Goal: Task Accomplishment & Management: Complete application form

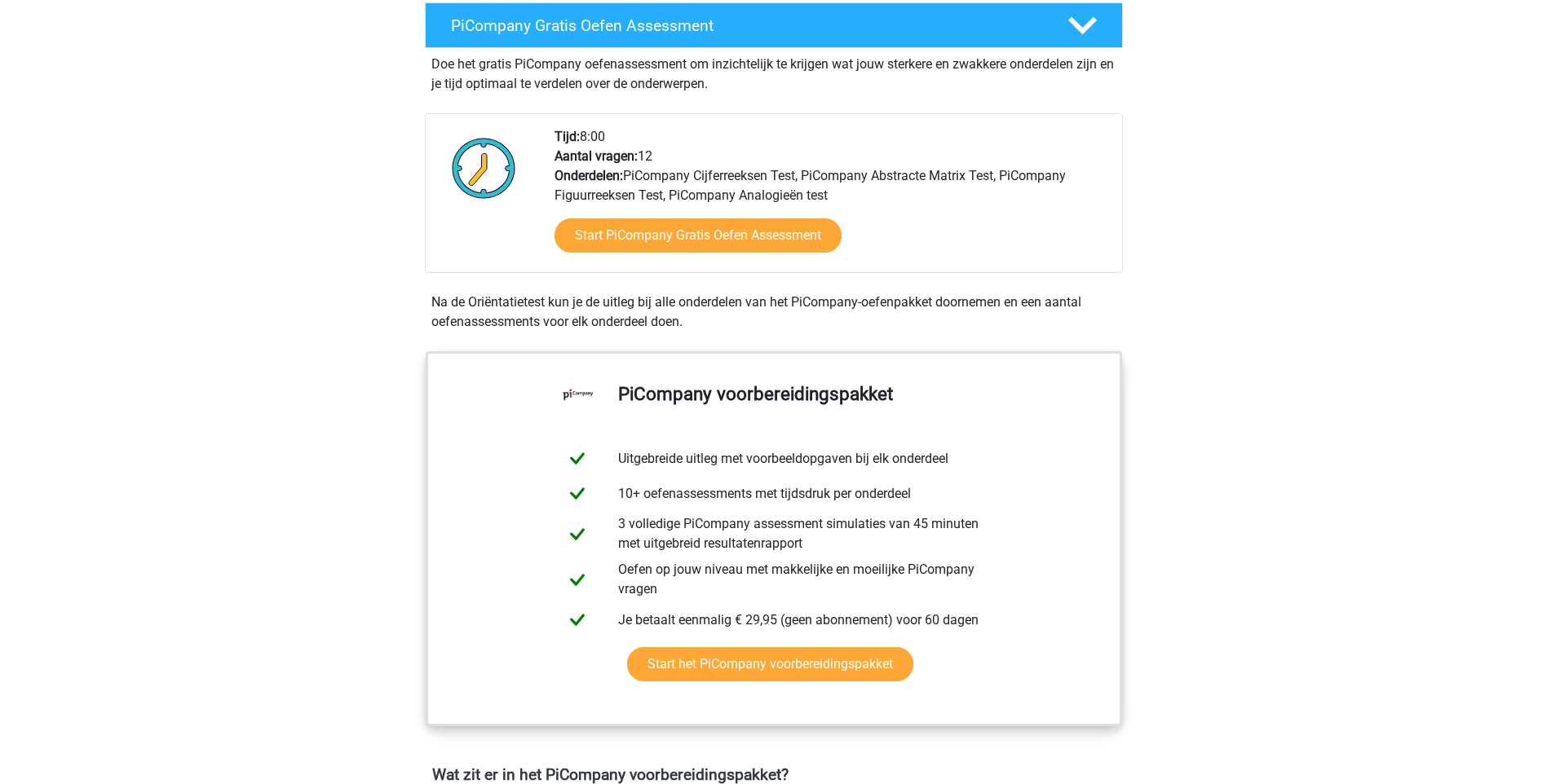
scroll to position [329, 0]
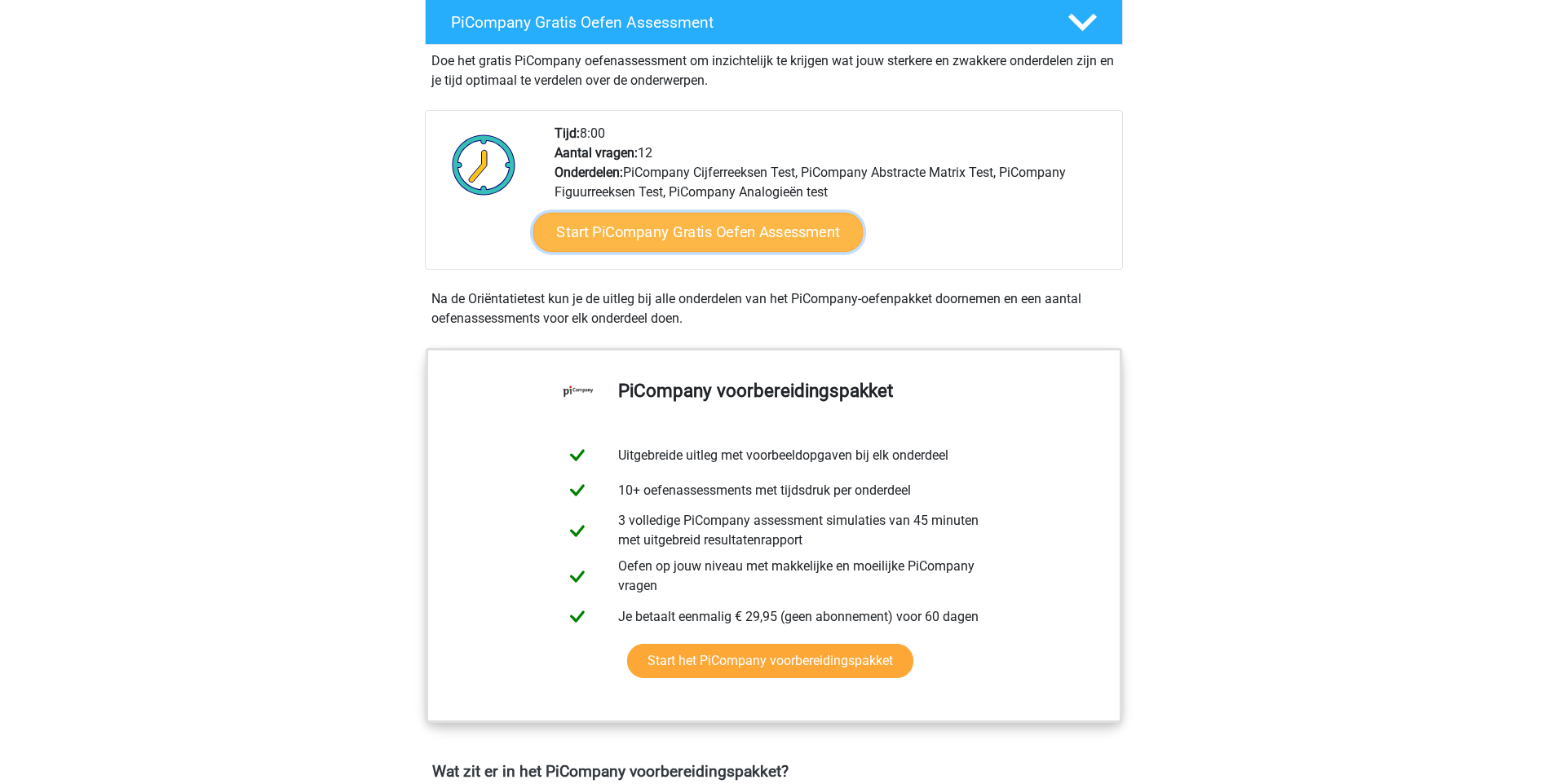
click at [747, 252] on link "Start PiCompany Gratis Oefen Assessment" at bounding box center [697, 232] width 331 height 39
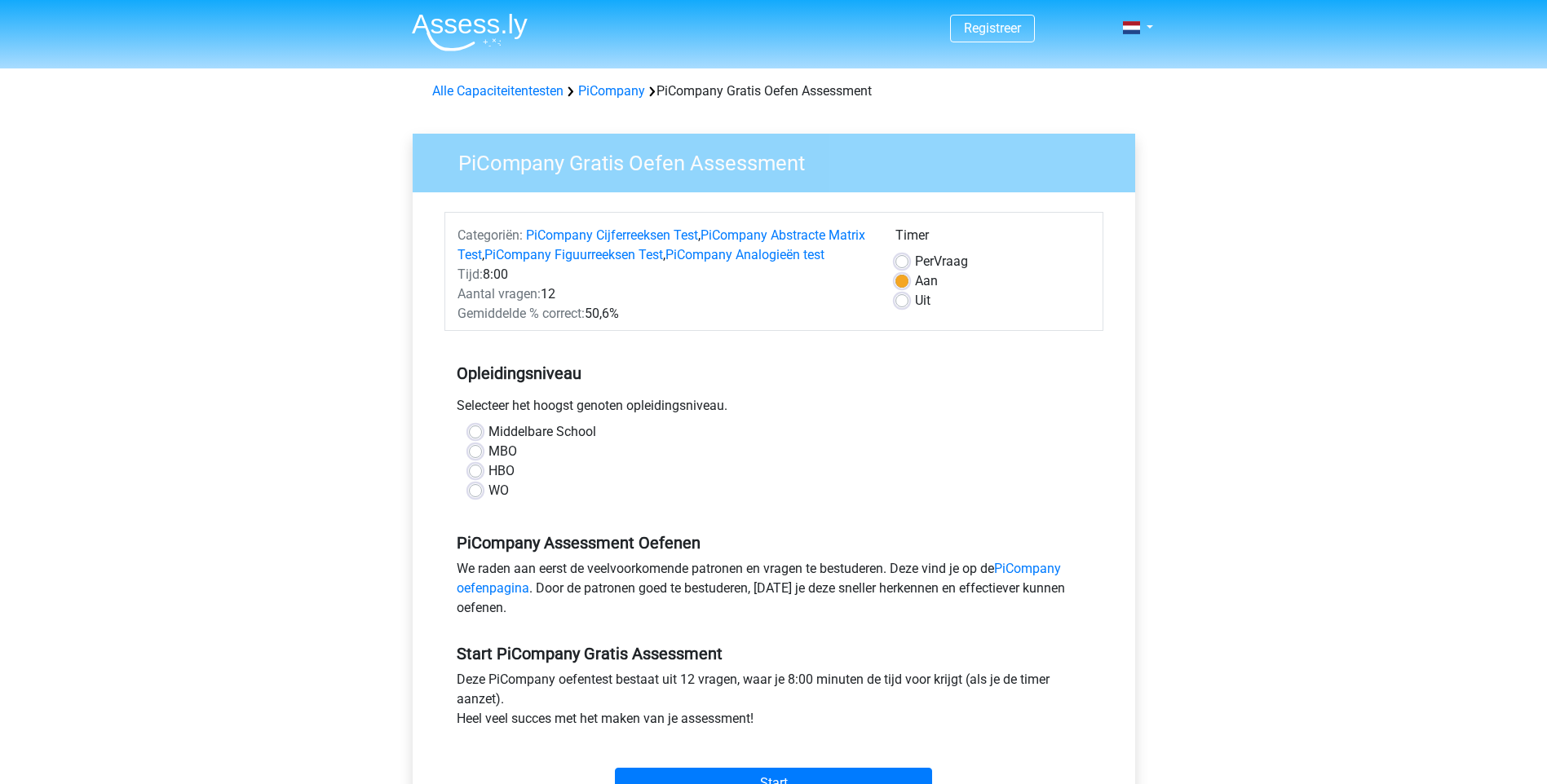
click at [488, 481] on label "HBO" at bounding box center [502, 472] width 26 height 20
click at [475, 478] on input "HBO" at bounding box center [475, 470] width 13 height 17
radio input "true"
drag, startPoint x: 1543, startPoint y: 196, endPoint x: 1562, endPoint y: 297, distance: 102.8
click at [1546, 297] on html "Registreer" at bounding box center [774, 650] width 1547 height 1301
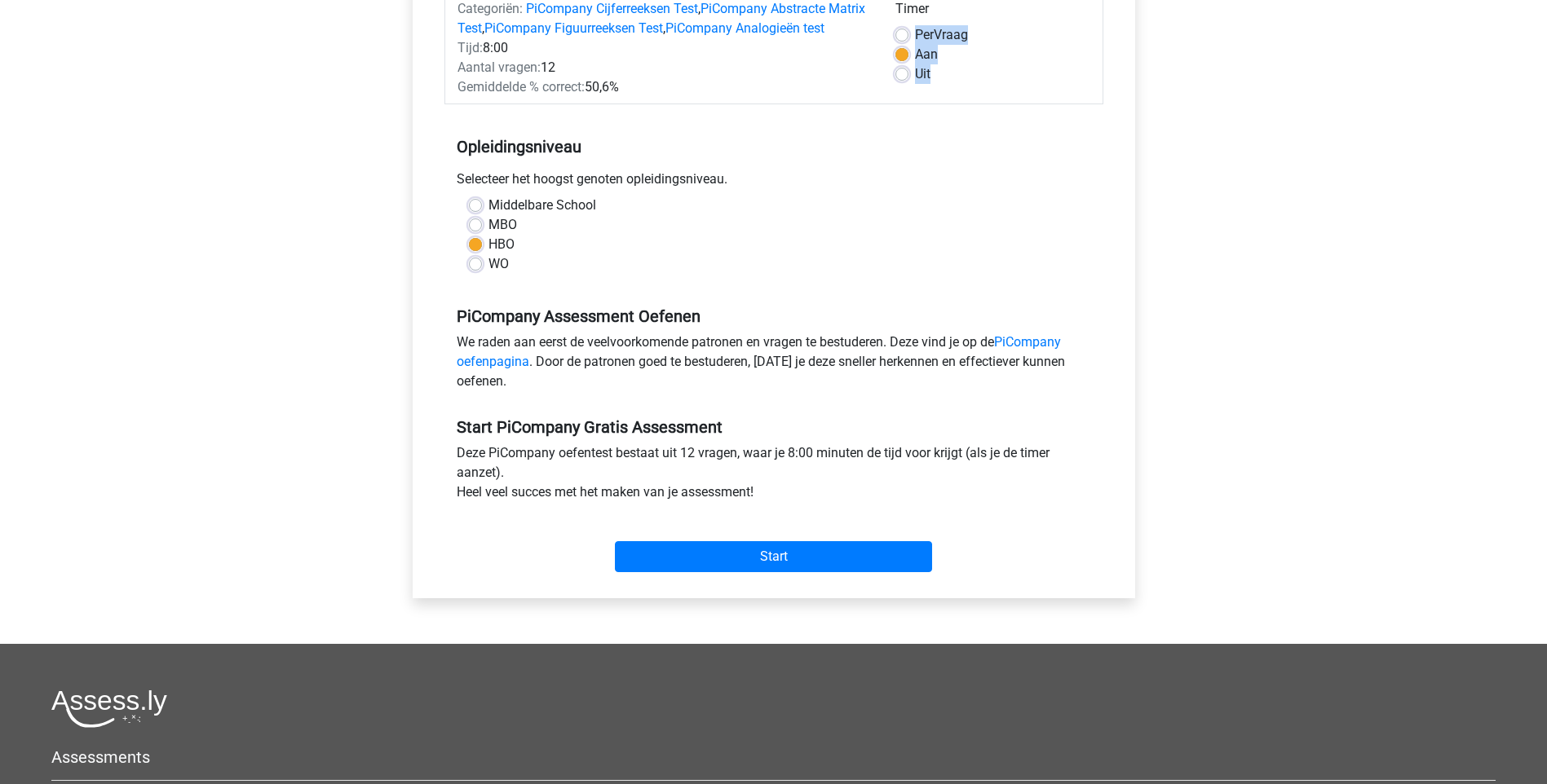
scroll to position [268, 0]
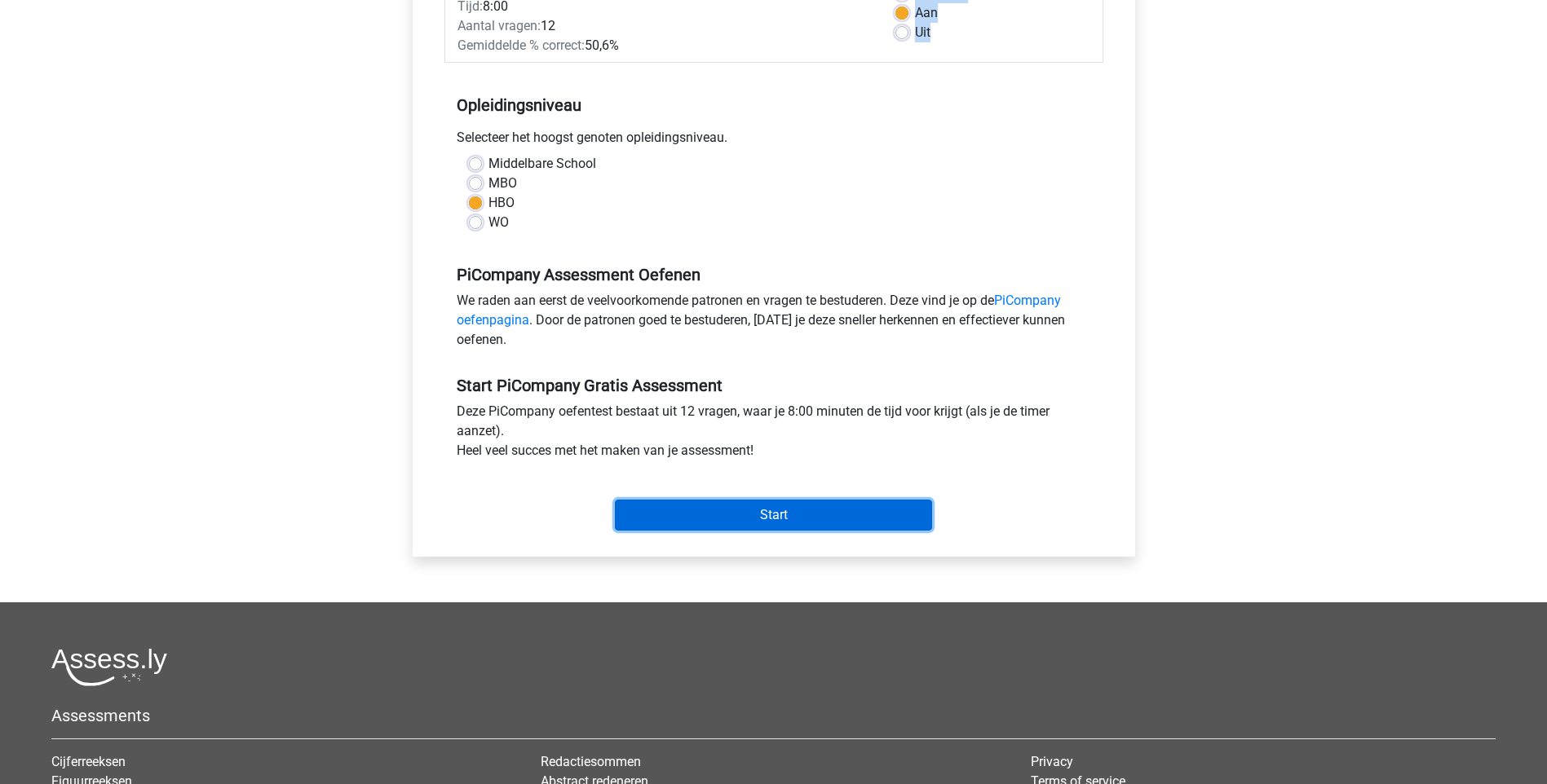
click at [734, 530] on input "Start" at bounding box center [774, 515] width 317 height 31
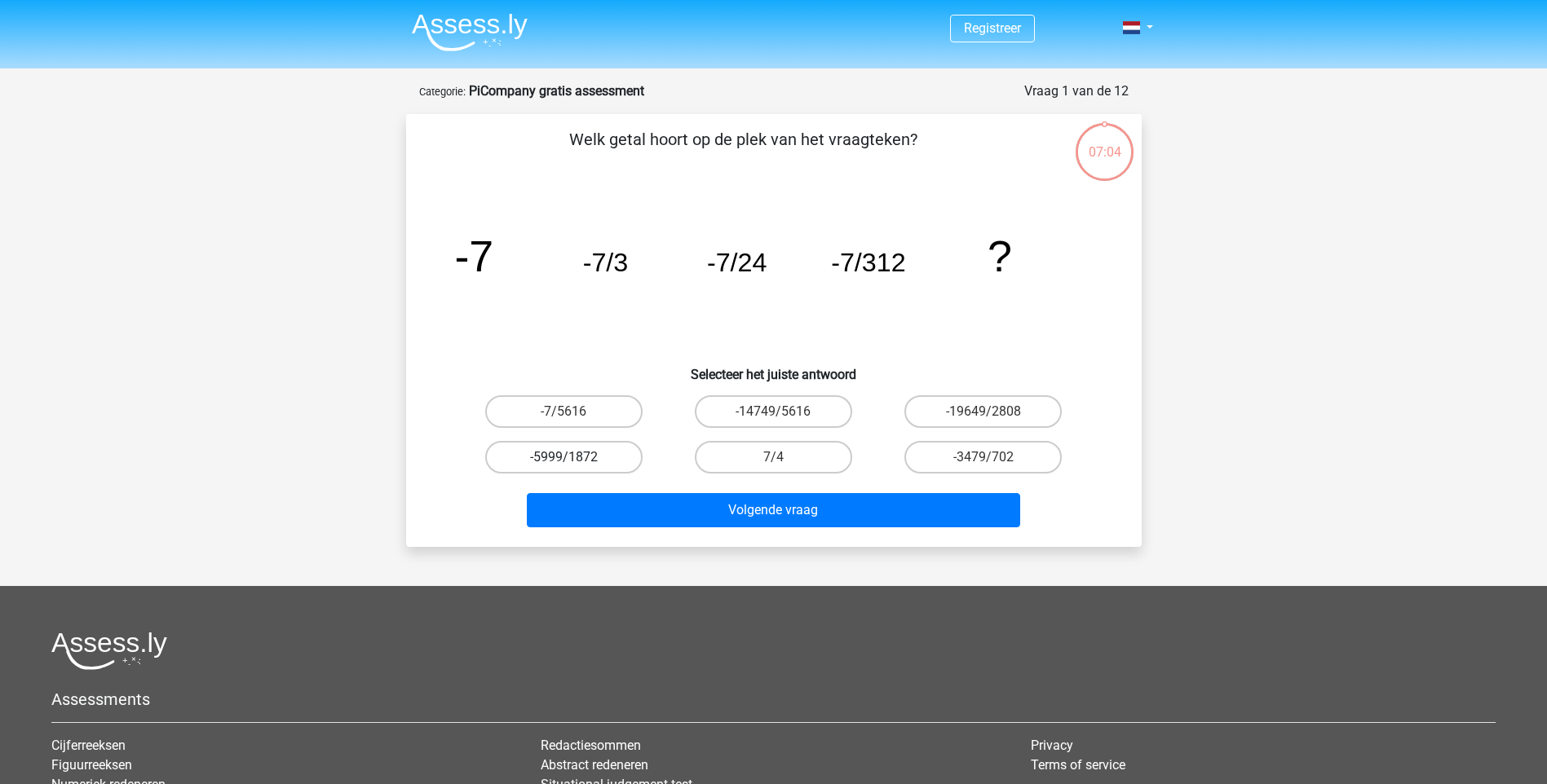
click at [600, 457] on label "-5999/1872" at bounding box center [564, 457] width 157 height 32
click at [574, 458] on input "-5999/1872" at bounding box center [569, 463] width 11 height 11
radio input "true"
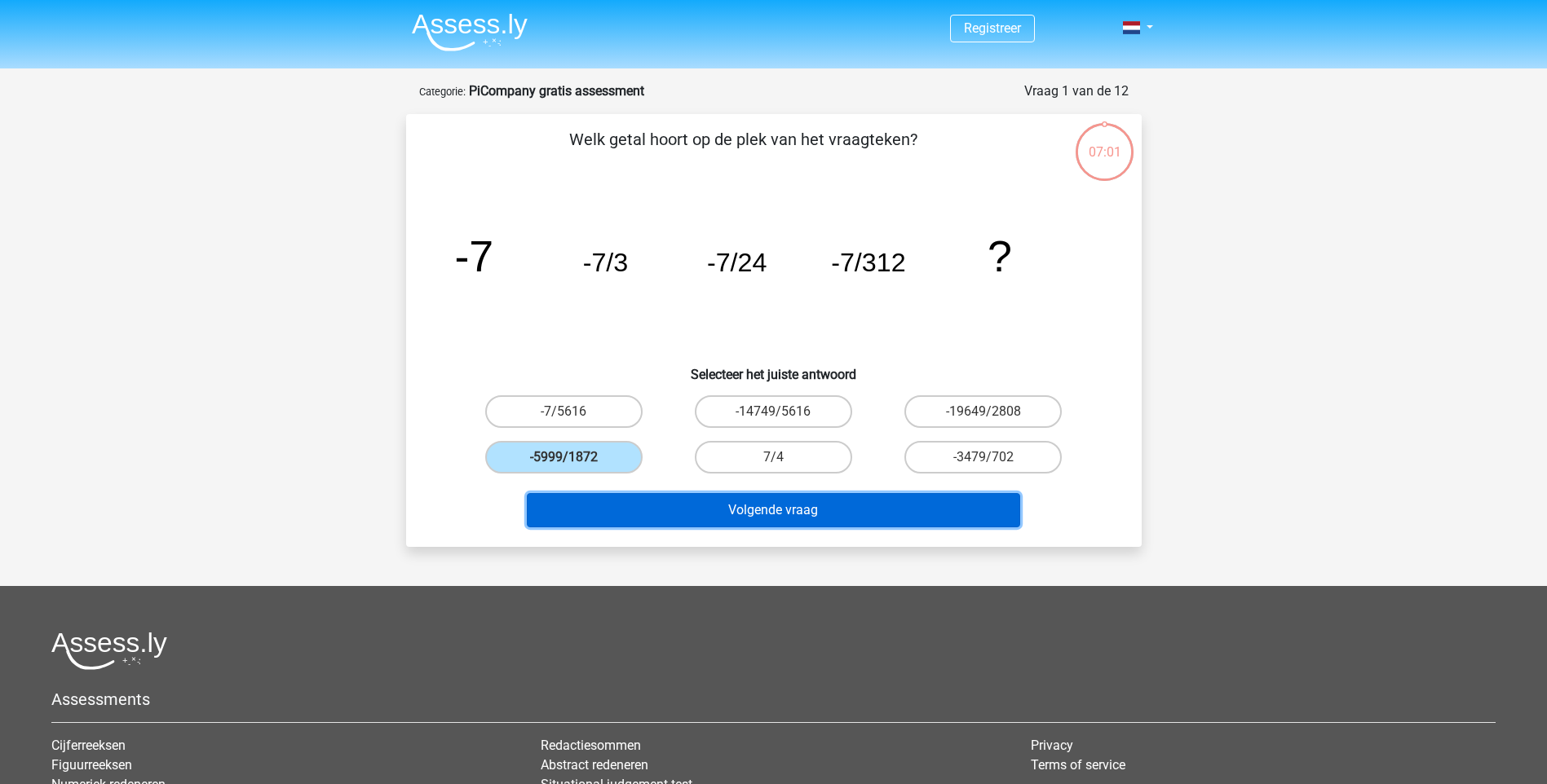
click at [762, 495] on button "Volgende vraag" at bounding box center [773, 510] width 493 height 34
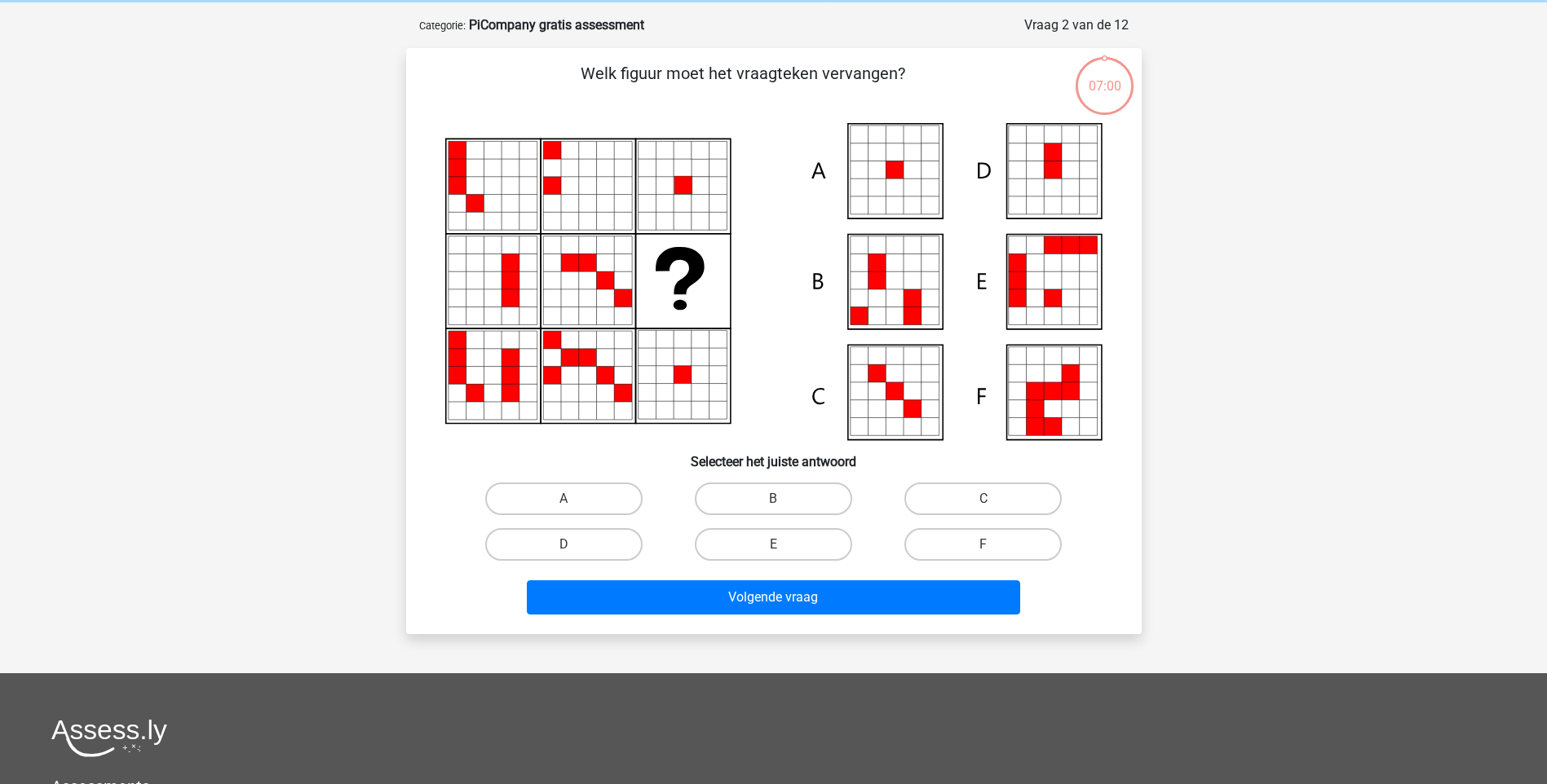
scroll to position [82, 0]
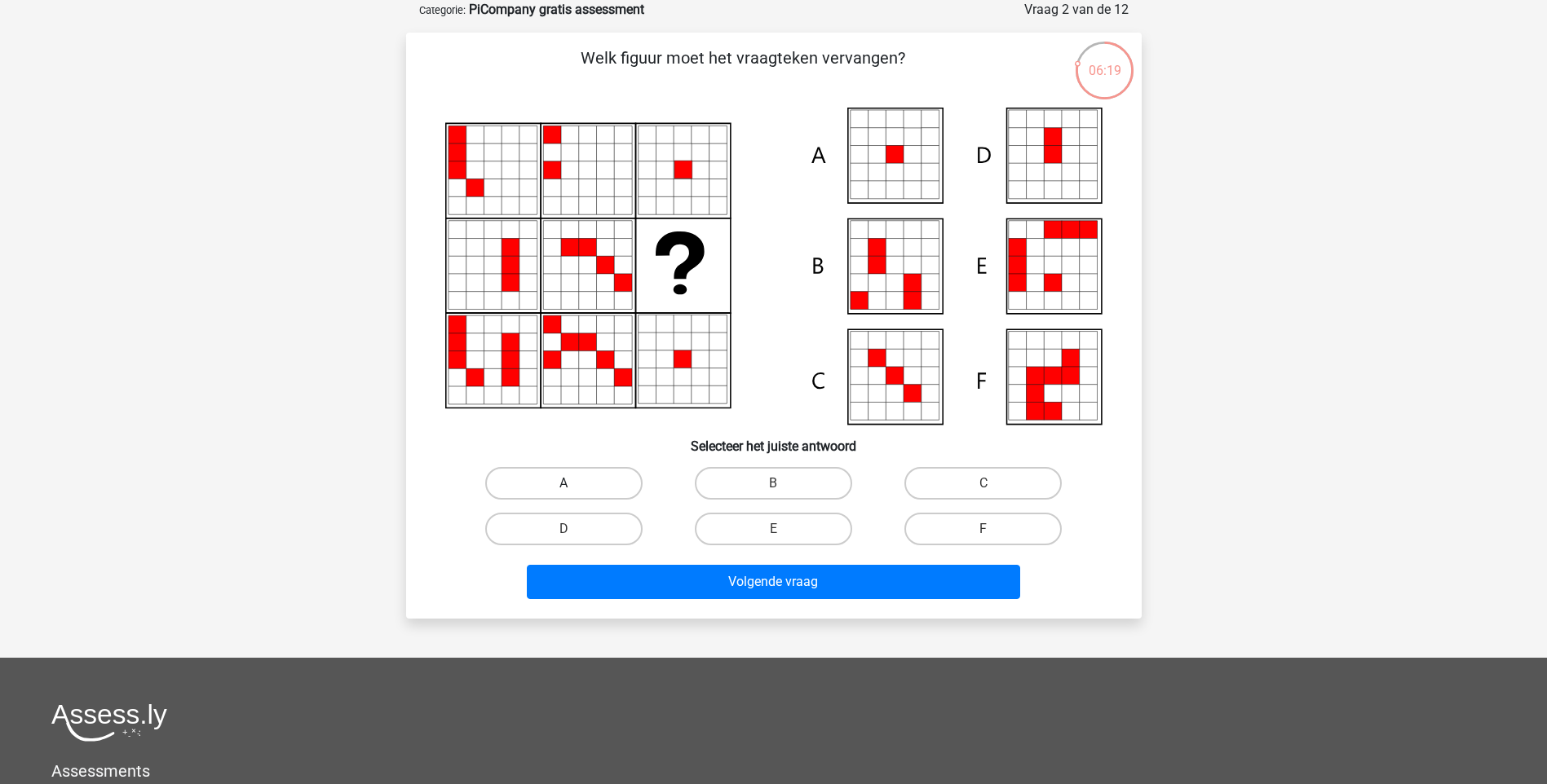
click at [580, 474] on label "A" at bounding box center [564, 482] width 157 height 32
click at [574, 483] on input "A" at bounding box center [569, 488] width 11 height 11
radio input "true"
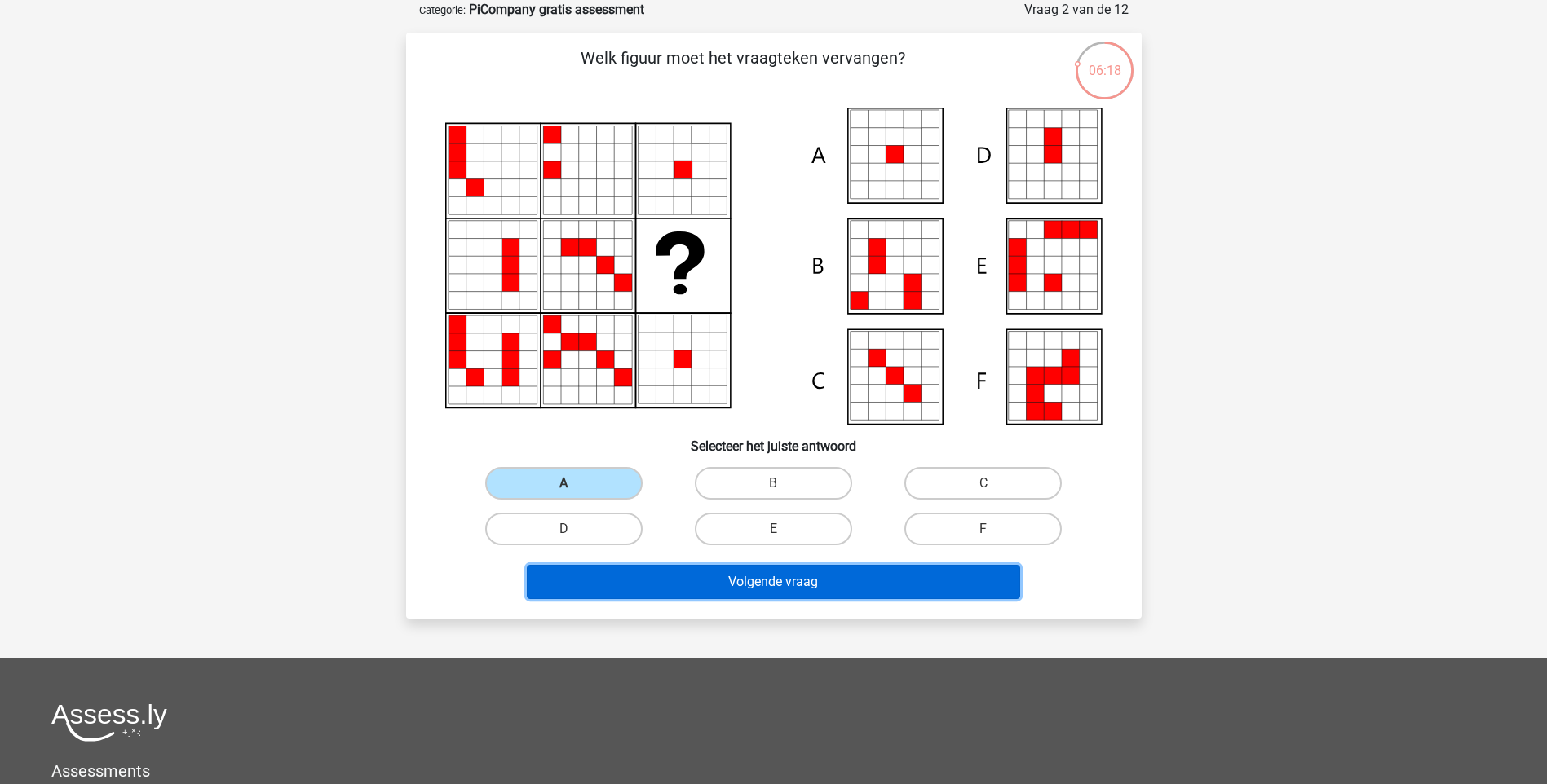
click at [793, 587] on button "Volgende vraag" at bounding box center [773, 582] width 493 height 34
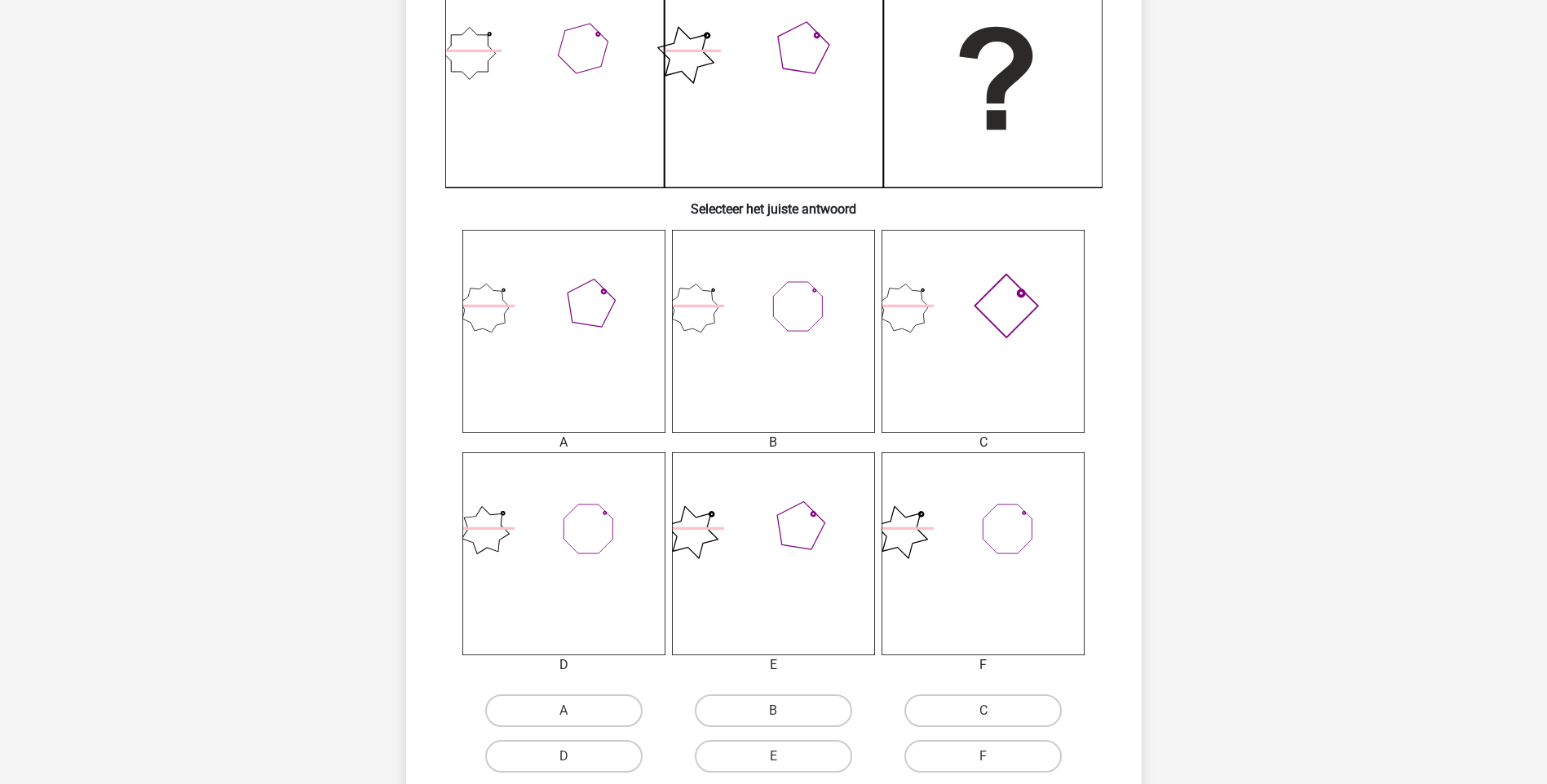
scroll to position [492, 0]
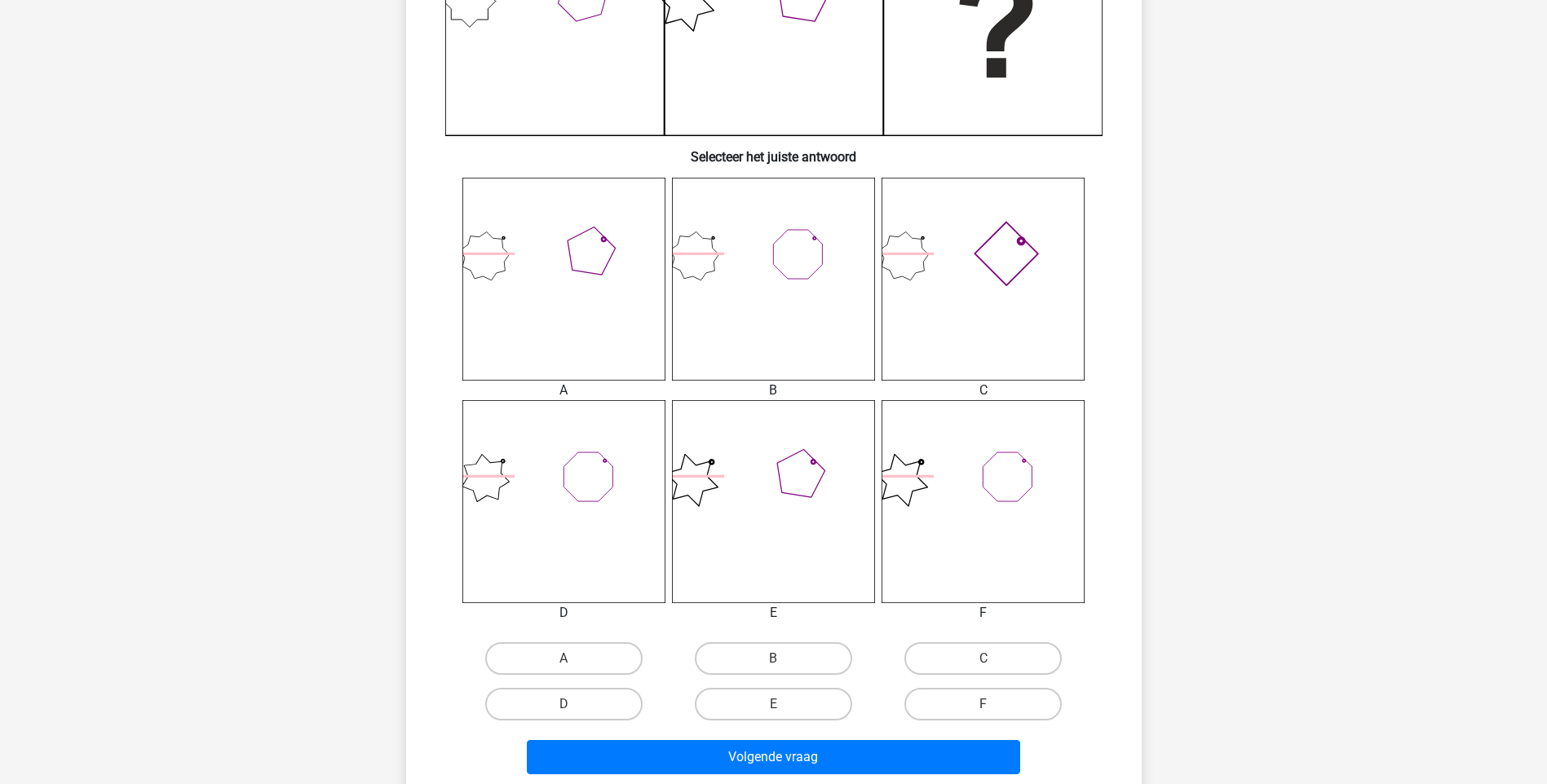
click at [916, 497] on icon at bounding box center [983, 502] width 203 height 203
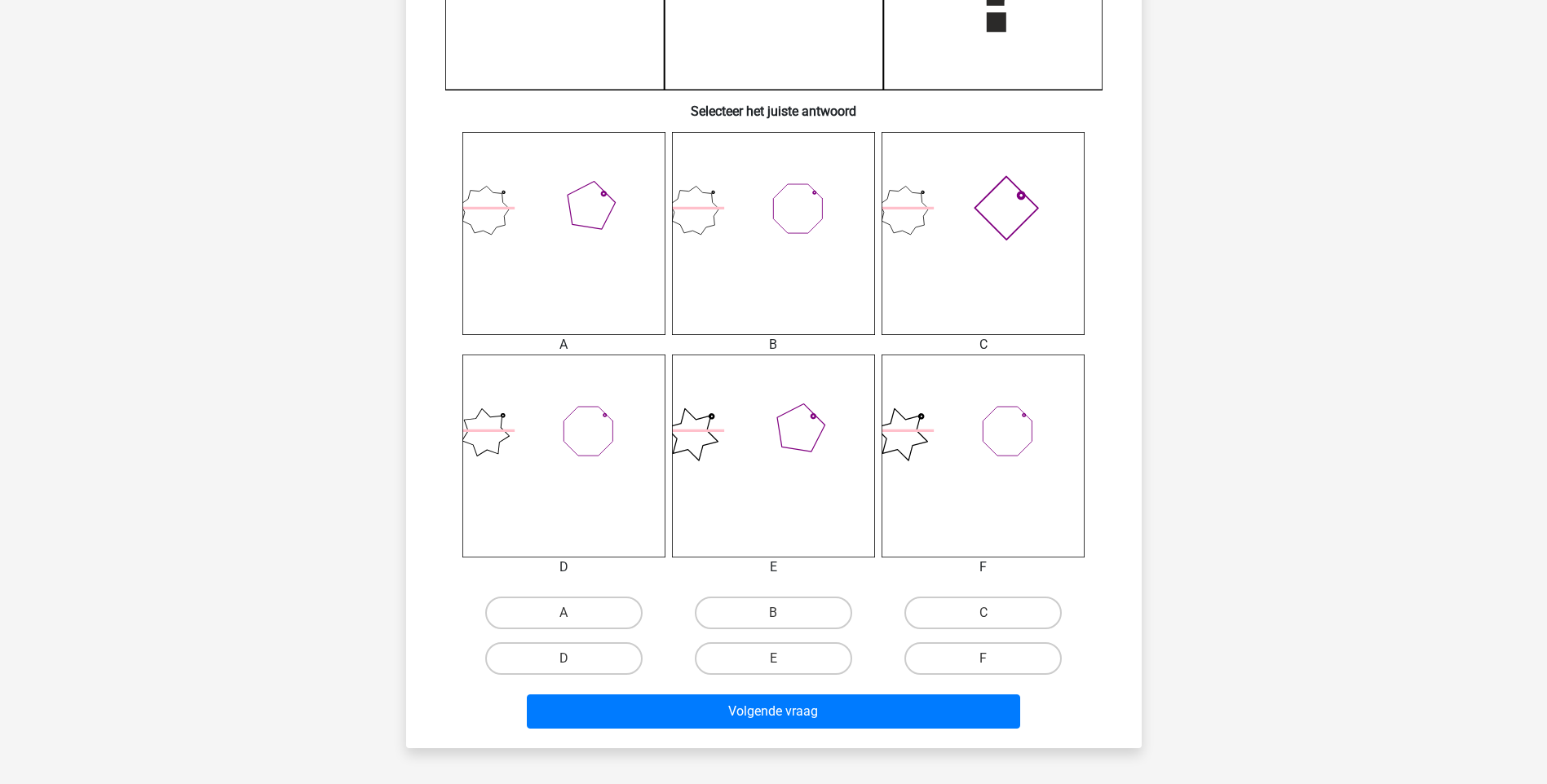
scroll to position [598, 0]
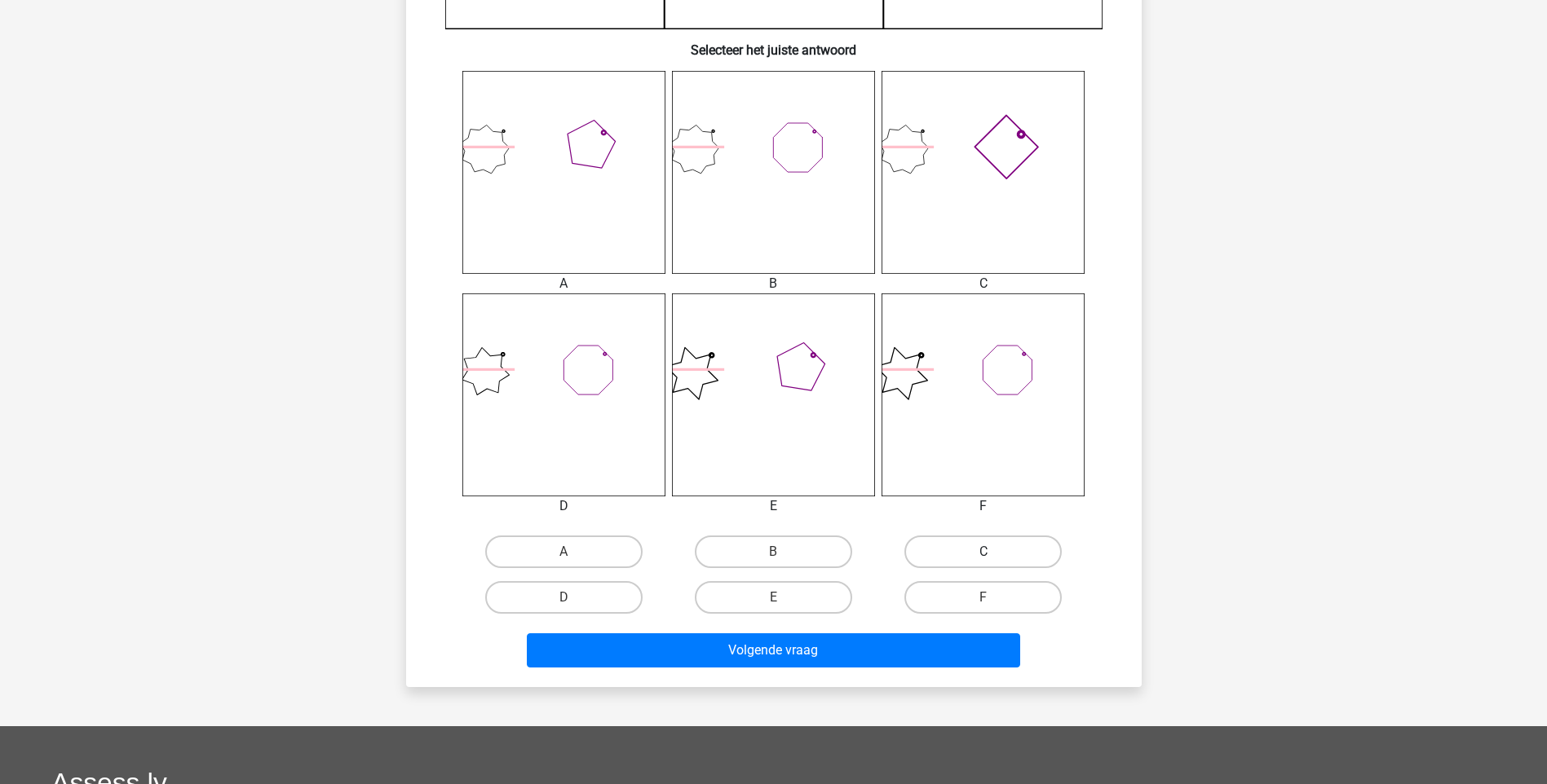
click at [954, 546] on label "C" at bounding box center [983, 551] width 157 height 32
click at [983, 552] on input "C" at bounding box center [988, 557] width 11 height 11
radio input "true"
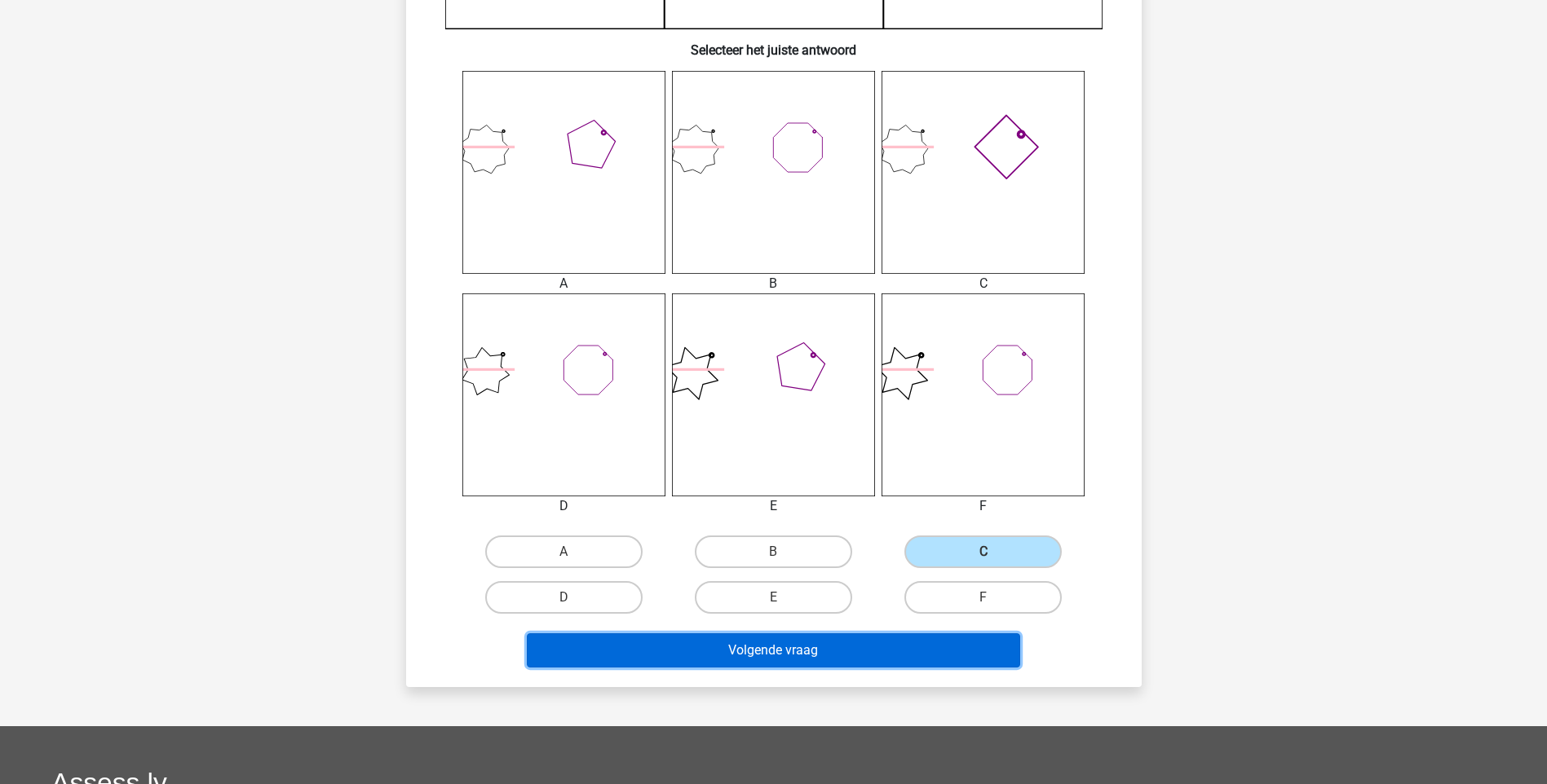
click at [912, 643] on button "Volgende vraag" at bounding box center [773, 650] width 493 height 34
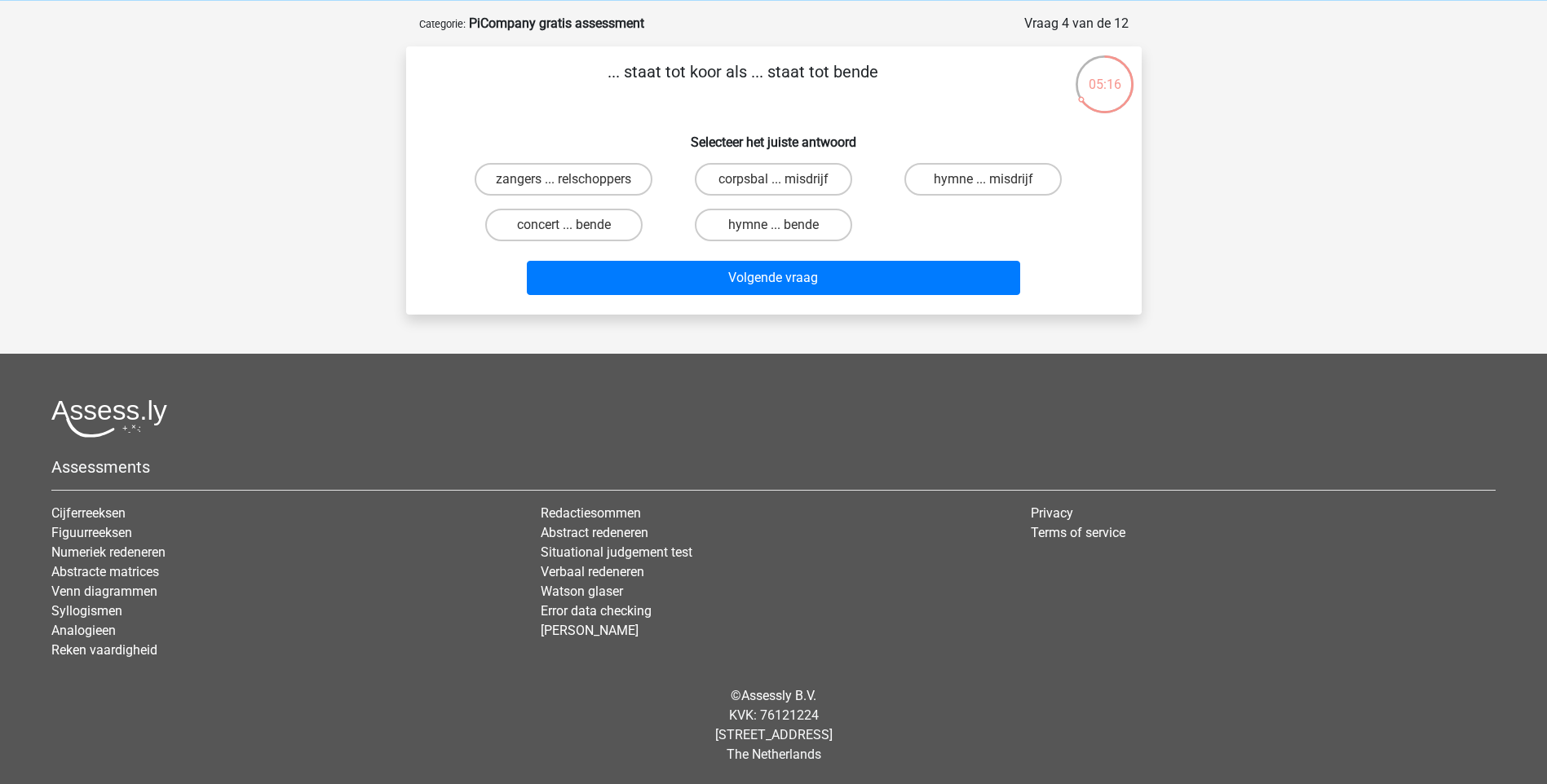
scroll to position [0, 0]
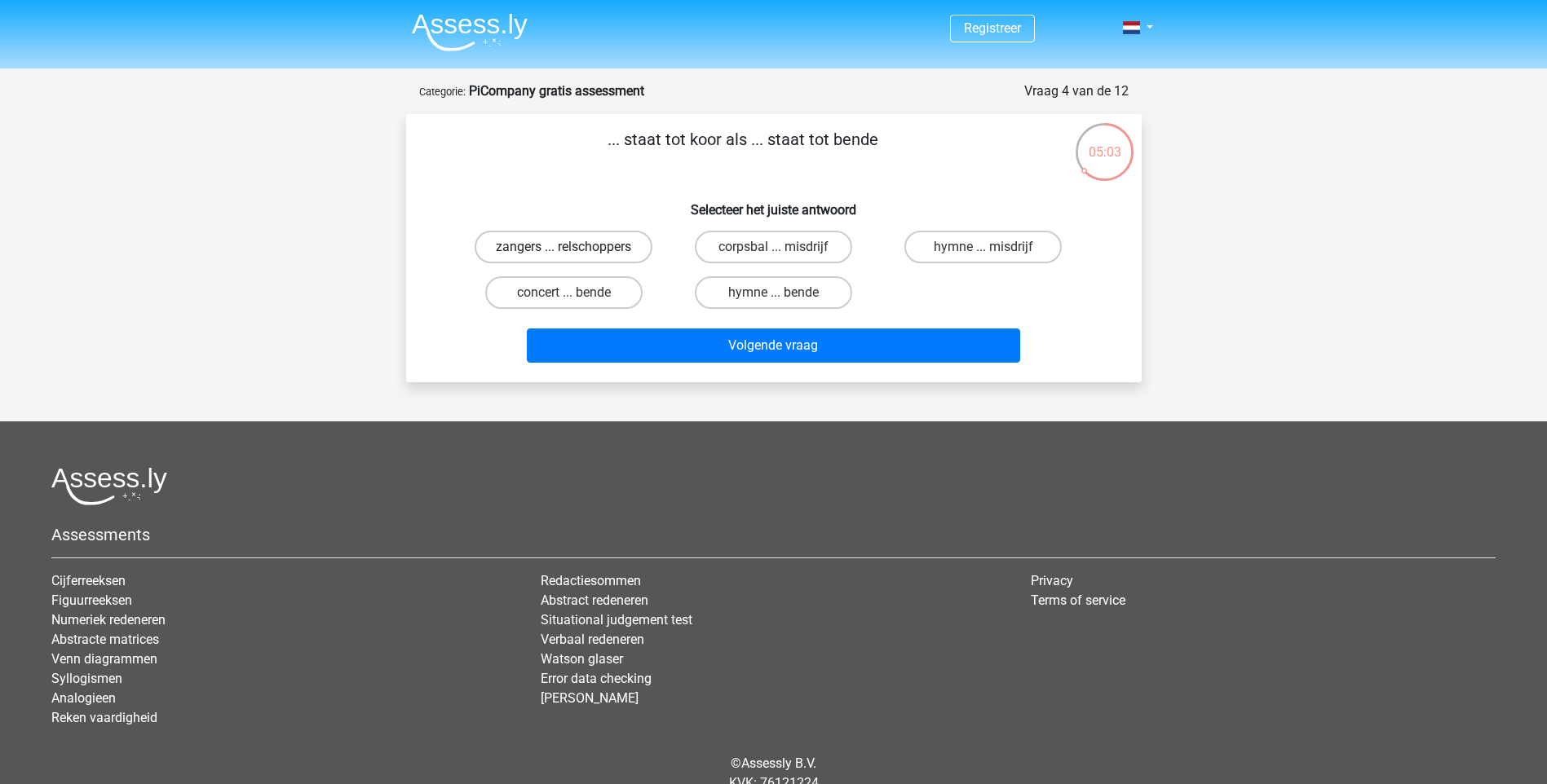
click at [579, 249] on label "zangers ... relschoppers" at bounding box center [563, 246] width 178 height 32
click at [574, 249] on input "zangers ... relschoppers" at bounding box center [569, 252] width 11 height 11
radio input "true"
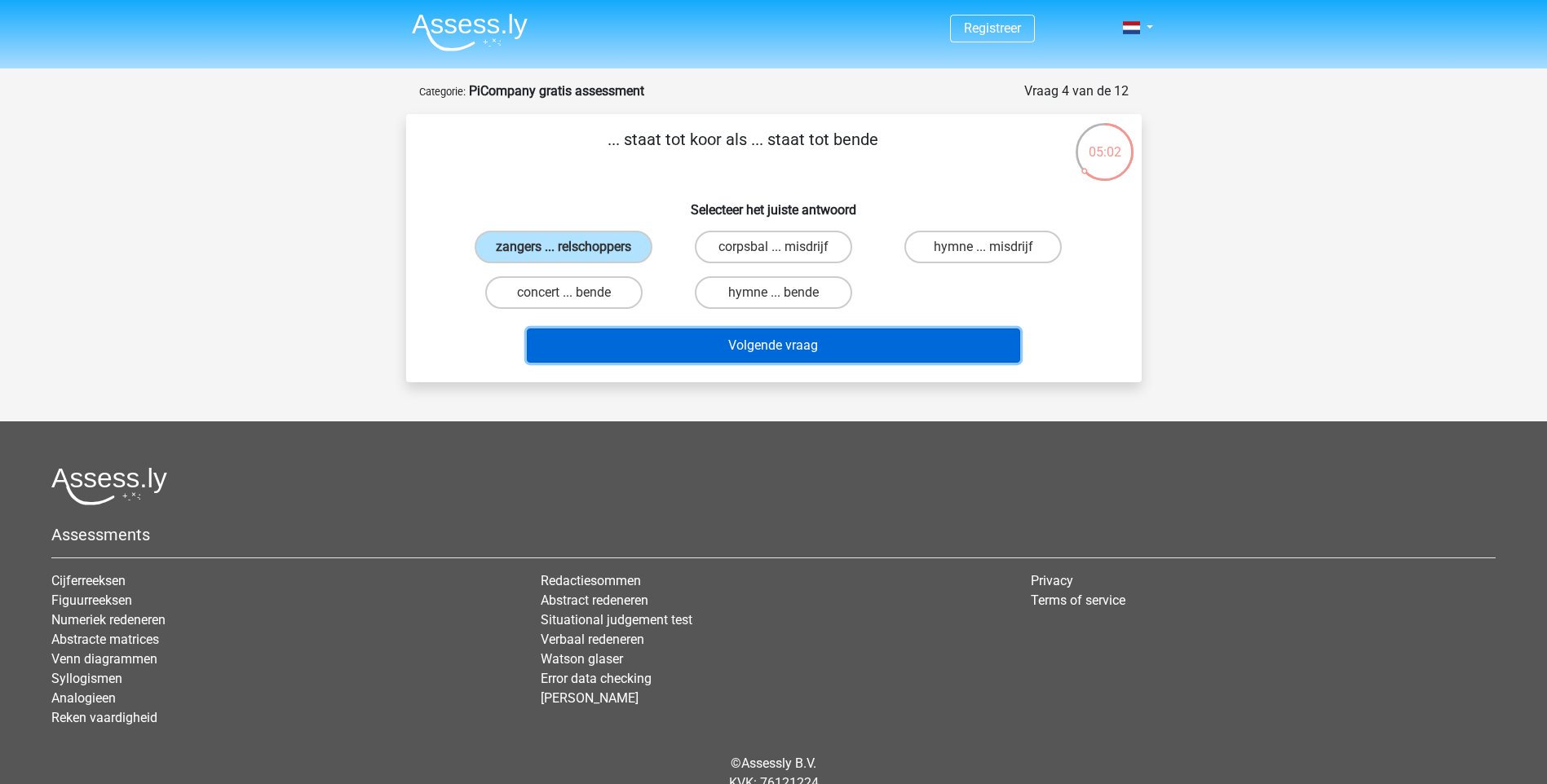
click at [781, 346] on button "Volgende vraag" at bounding box center [773, 345] width 493 height 34
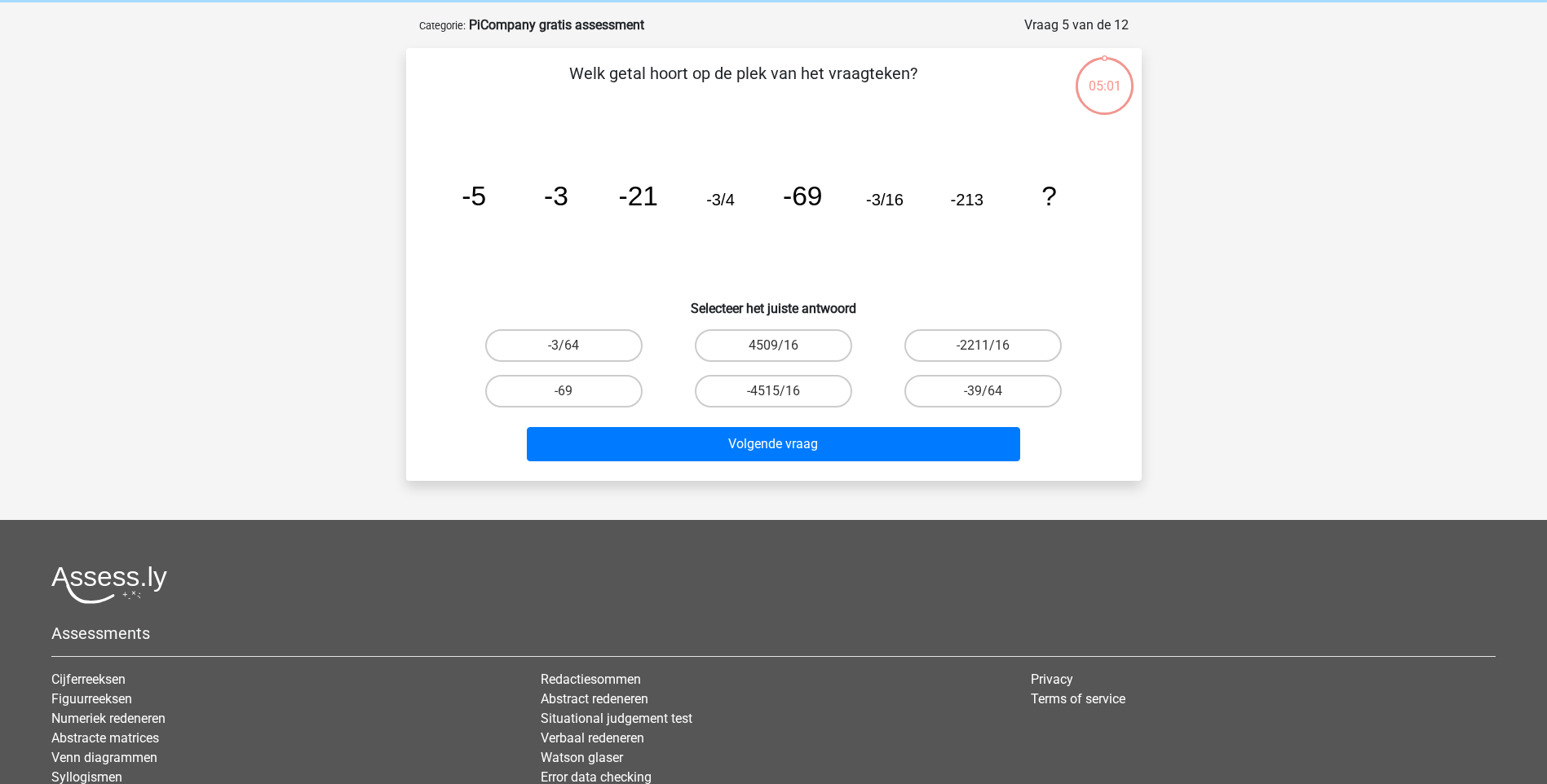
scroll to position [82, 0]
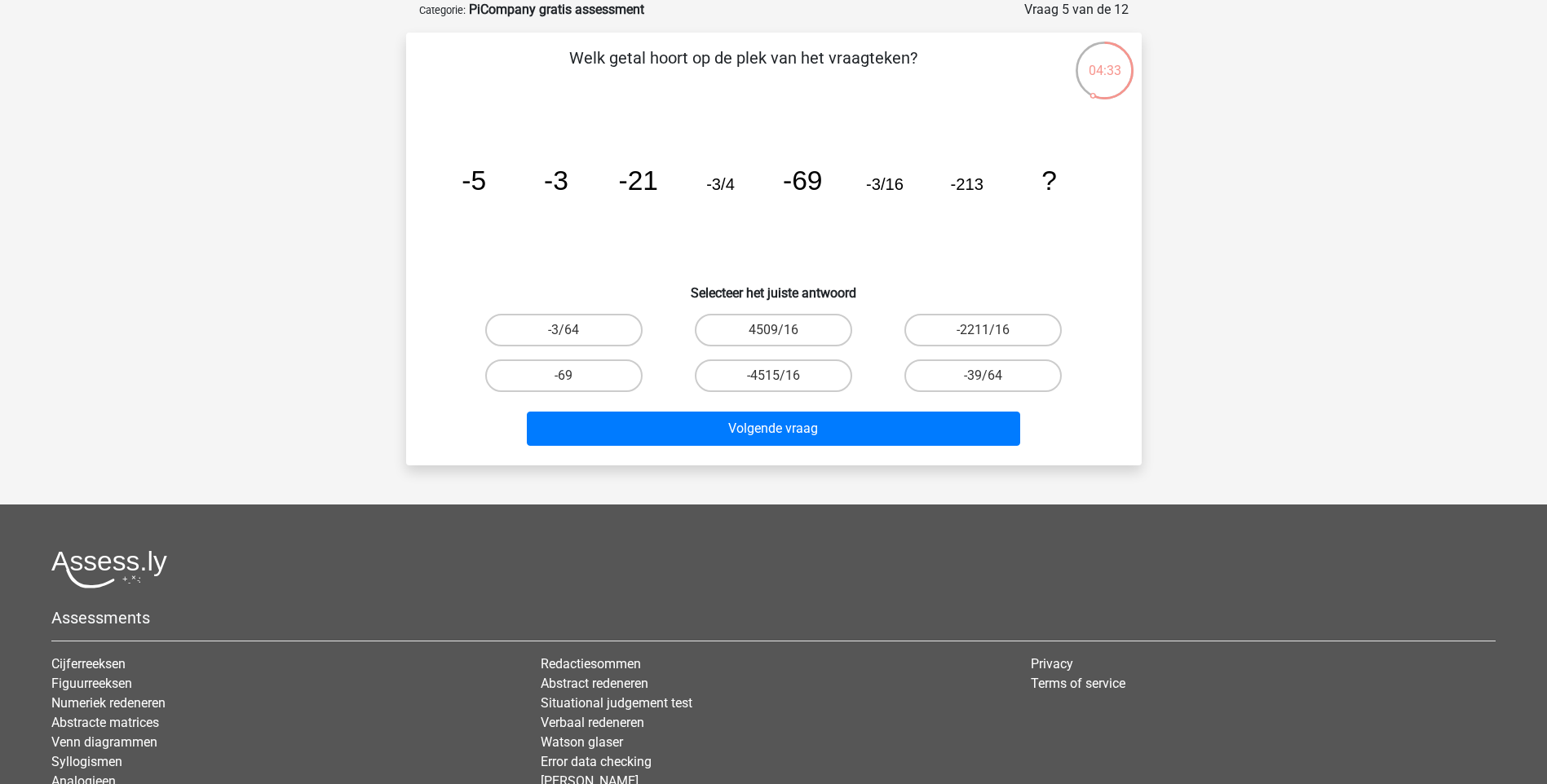
click at [993, 379] on input "-39/64" at bounding box center [988, 381] width 11 height 11
radio input "true"
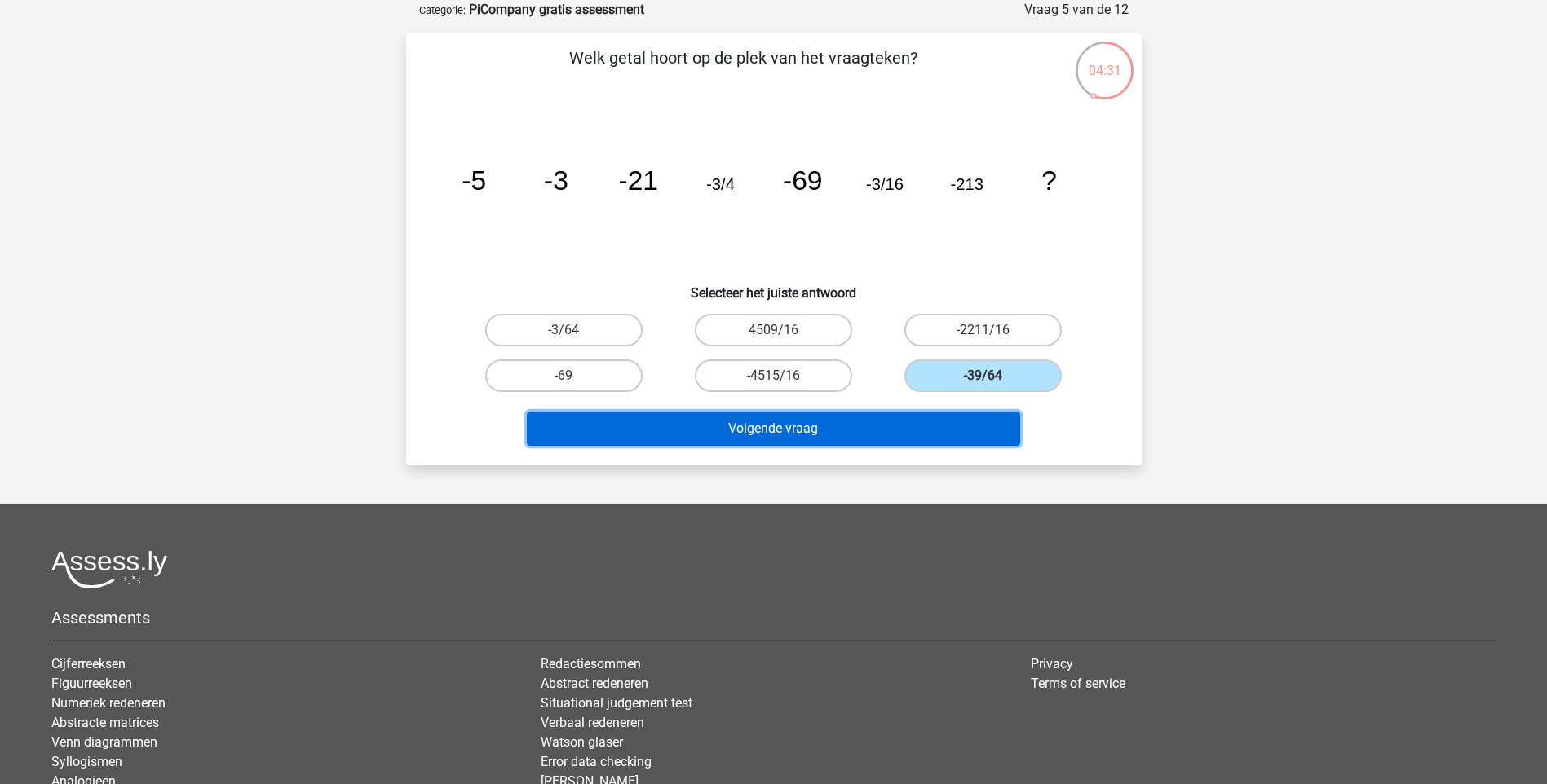
click at [916, 425] on button "Volgende vraag" at bounding box center [773, 428] width 493 height 34
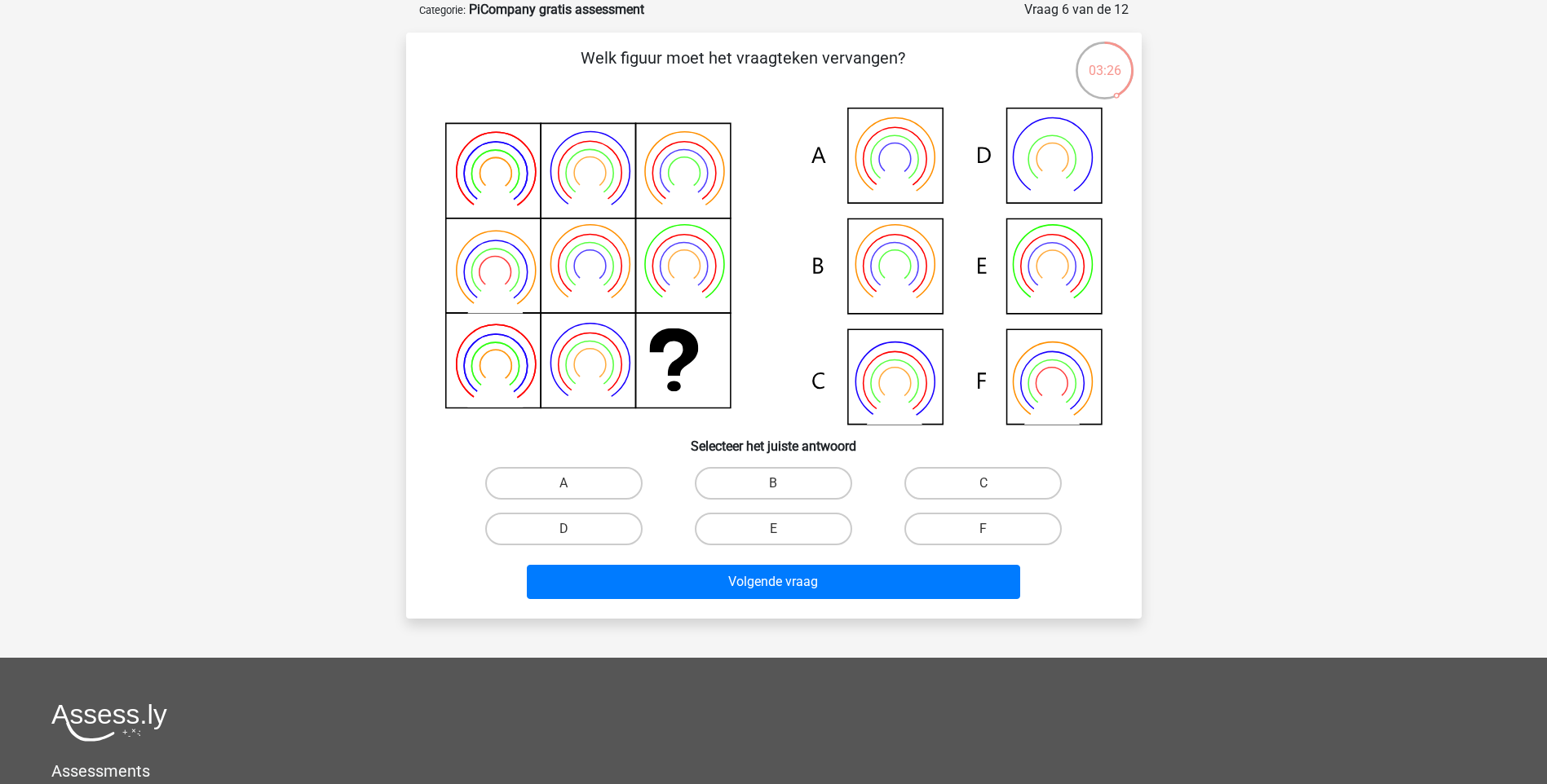
click at [1015, 397] on icon at bounding box center [774, 266] width 657 height 317
click at [959, 525] on label "F" at bounding box center [983, 529] width 157 height 32
click at [983, 529] on input "F" at bounding box center [988, 534] width 11 height 11
radio input "true"
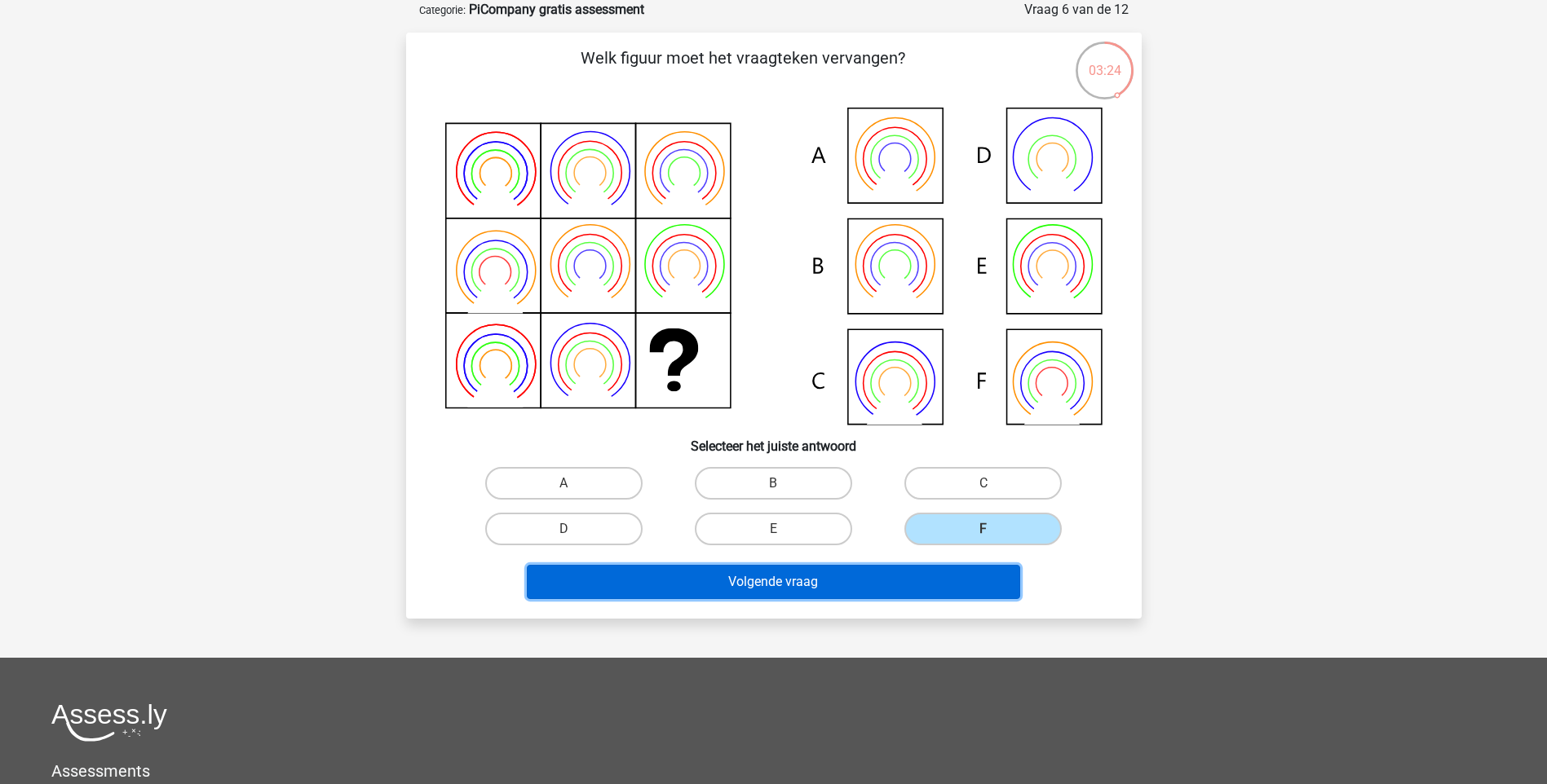
click at [909, 587] on button "Volgende vraag" at bounding box center [773, 582] width 493 height 34
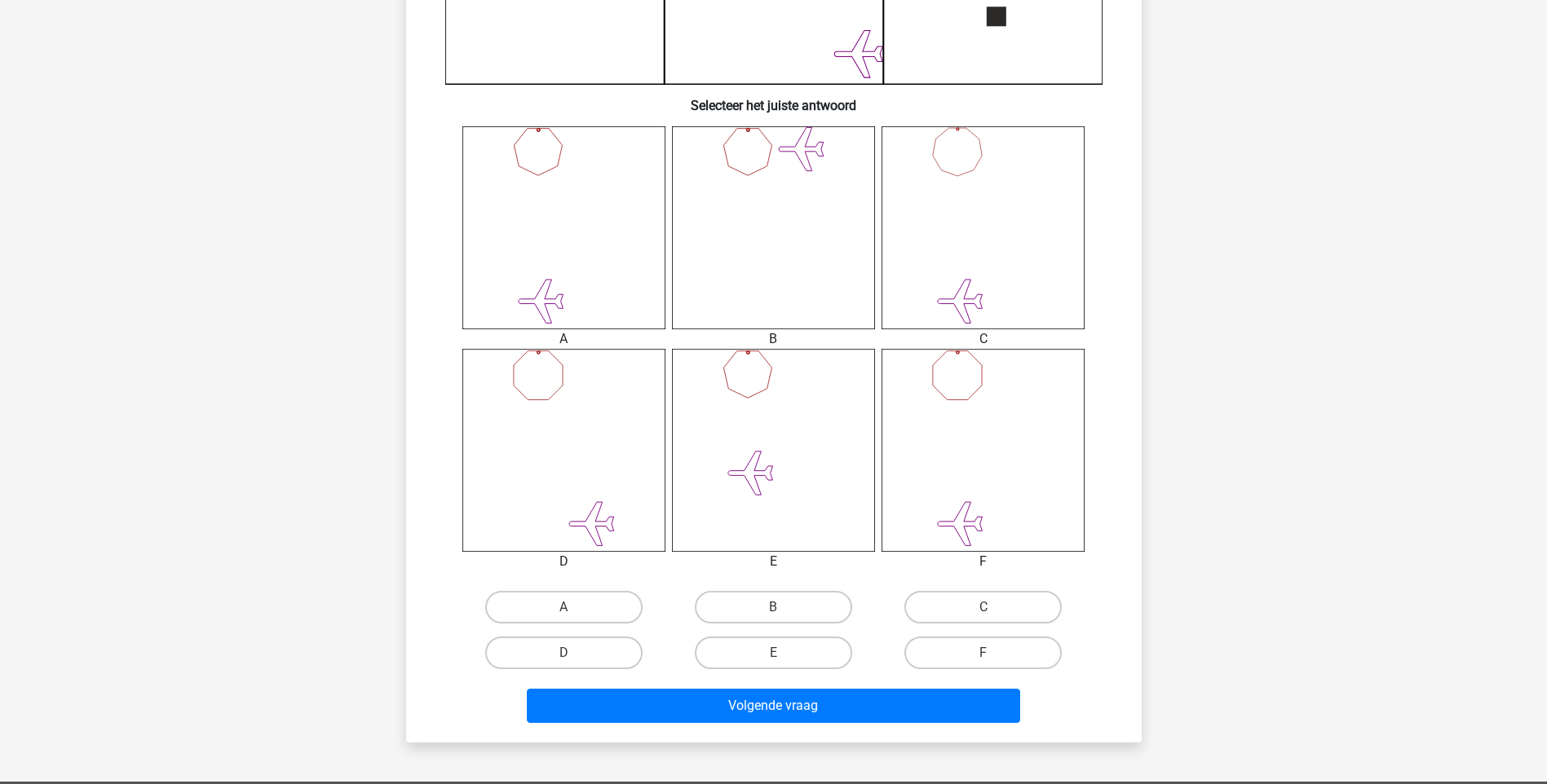
scroll to position [541, 0]
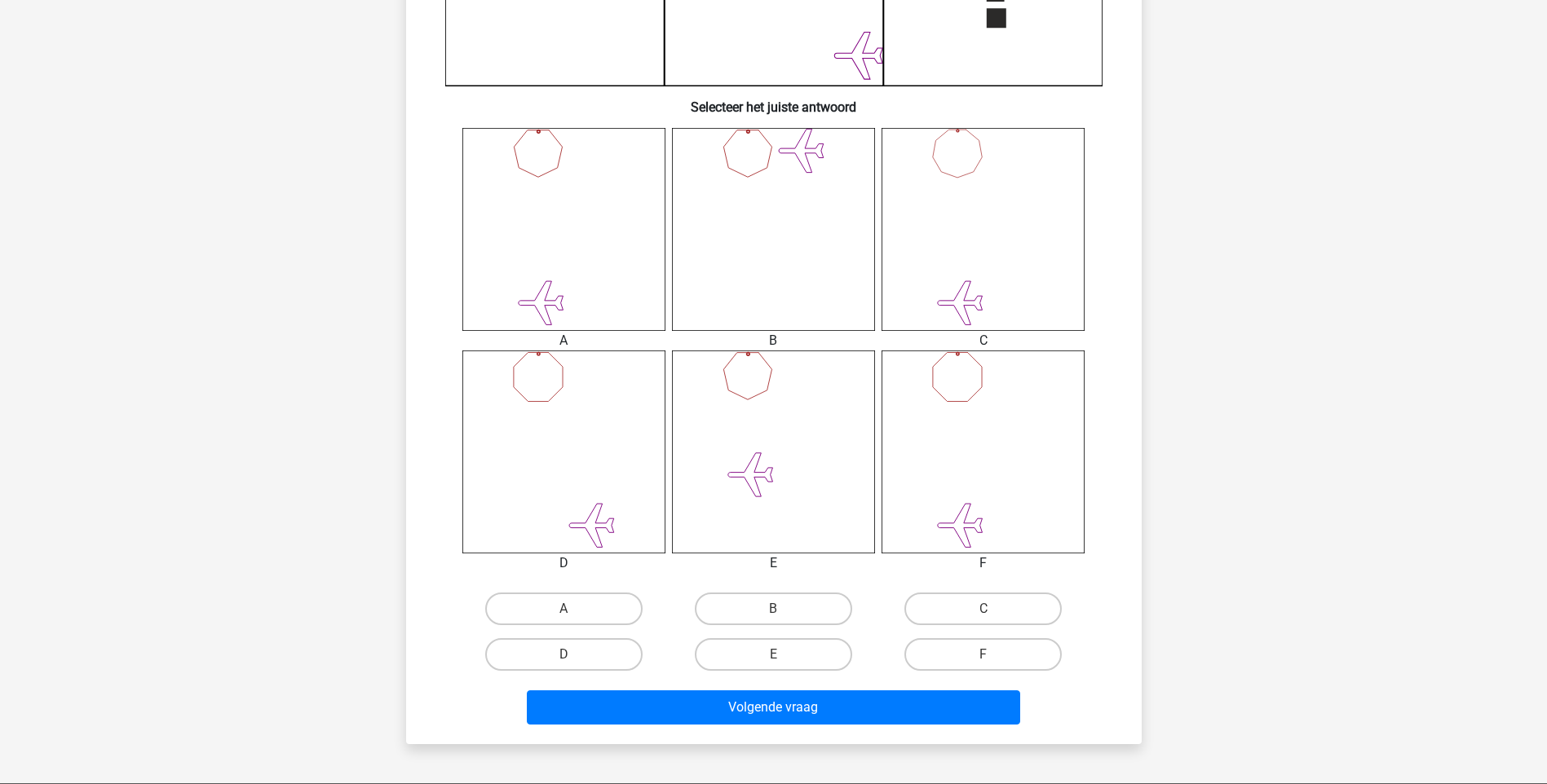
click at [1006, 384] on icon at bounding box center [983, 452] width 203 height 203
click at [978, 650] on label "F" at bounding box center [983, 654] width 157 height 32
click at [983, 654] on input "F" at bounding box center [988, 659] width 11 height 11
radio input "true"
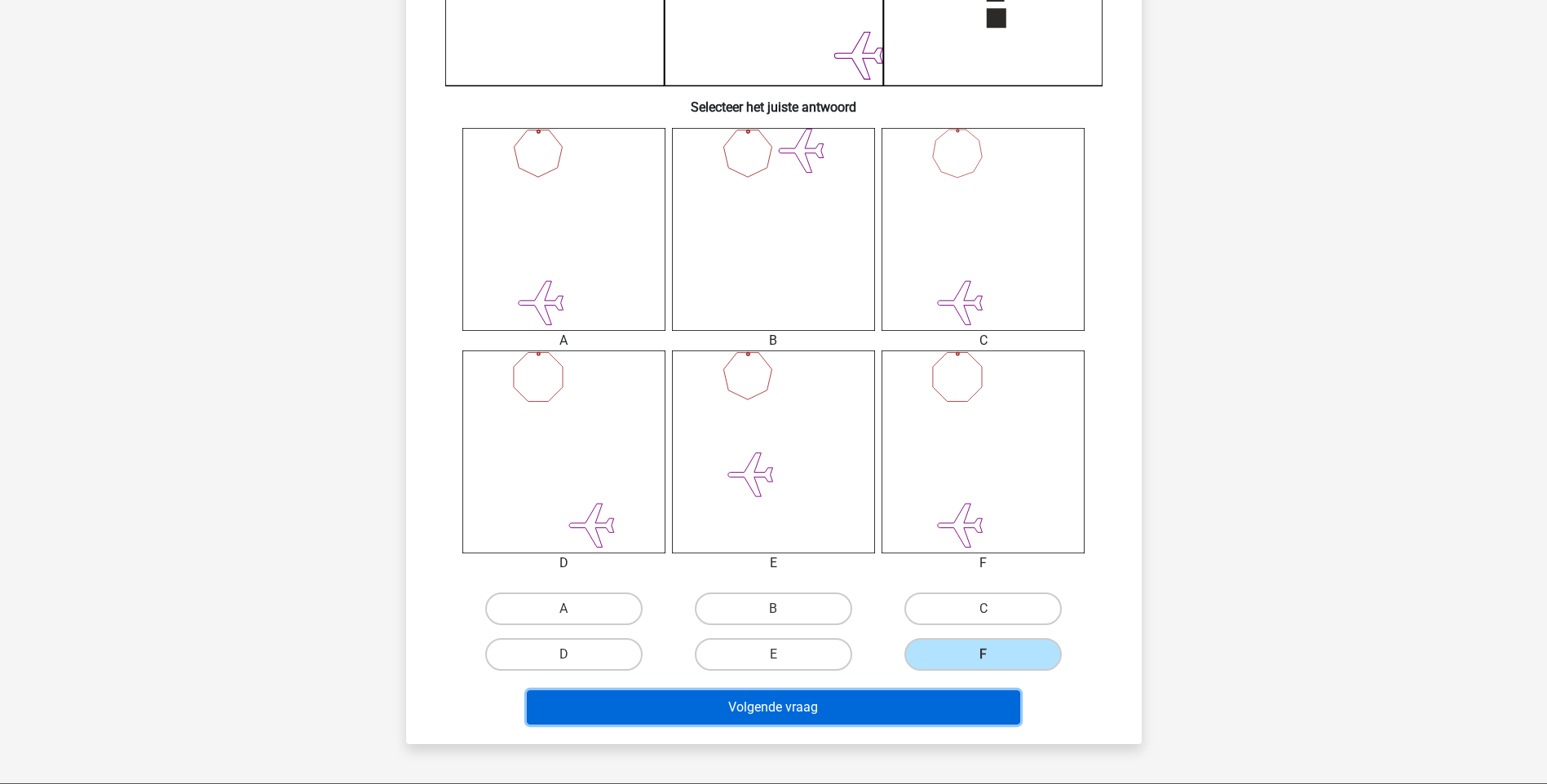
click at [934, 697] on button "Volgende vraag" at bounding box center [773, 707] width 493 height 34
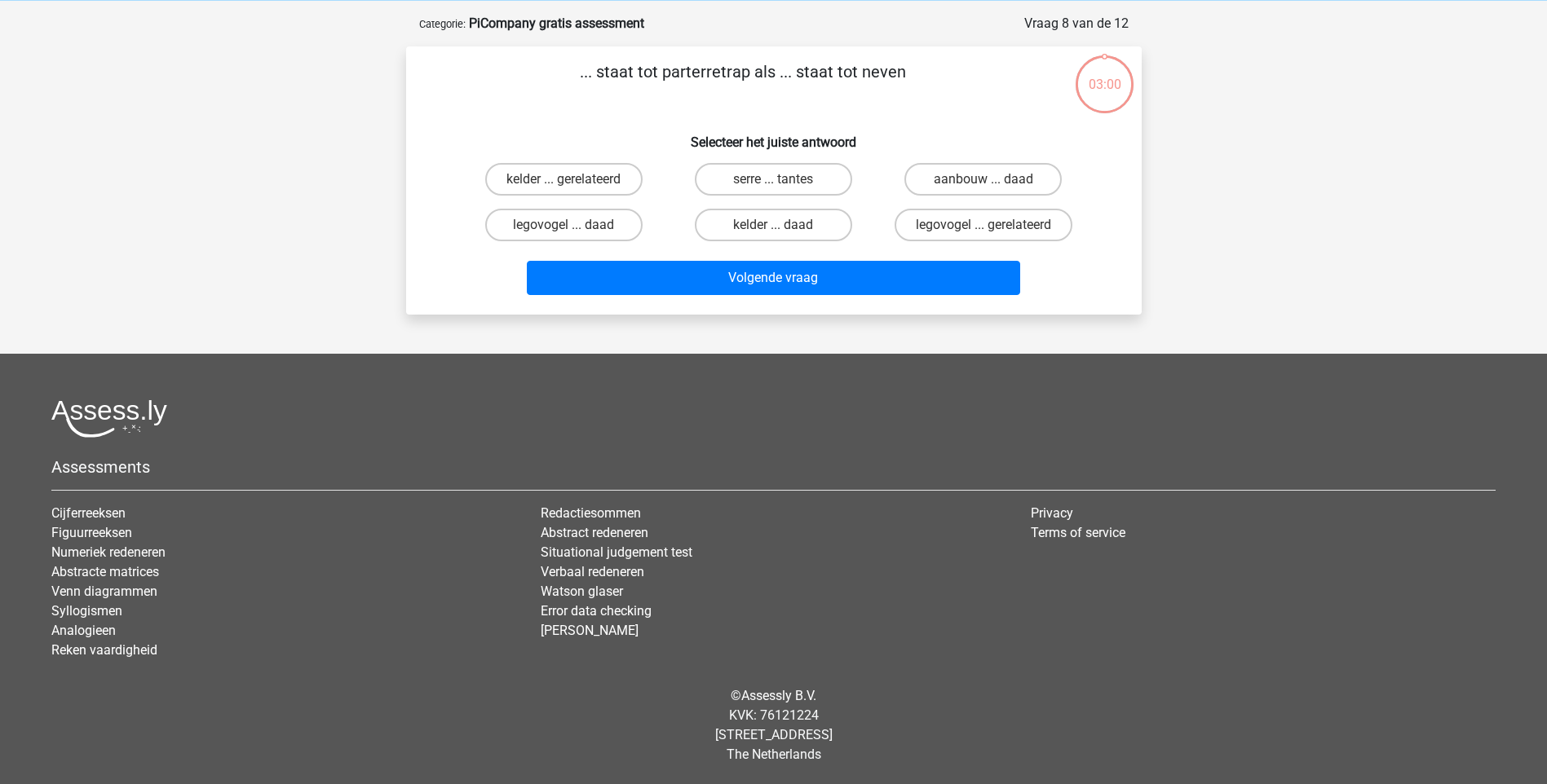
scroll to position [68, 0]
click at [783, 185] on input "serre ... tantes" at bounding box center [778, 184] width 11 height 11
radio input "true"
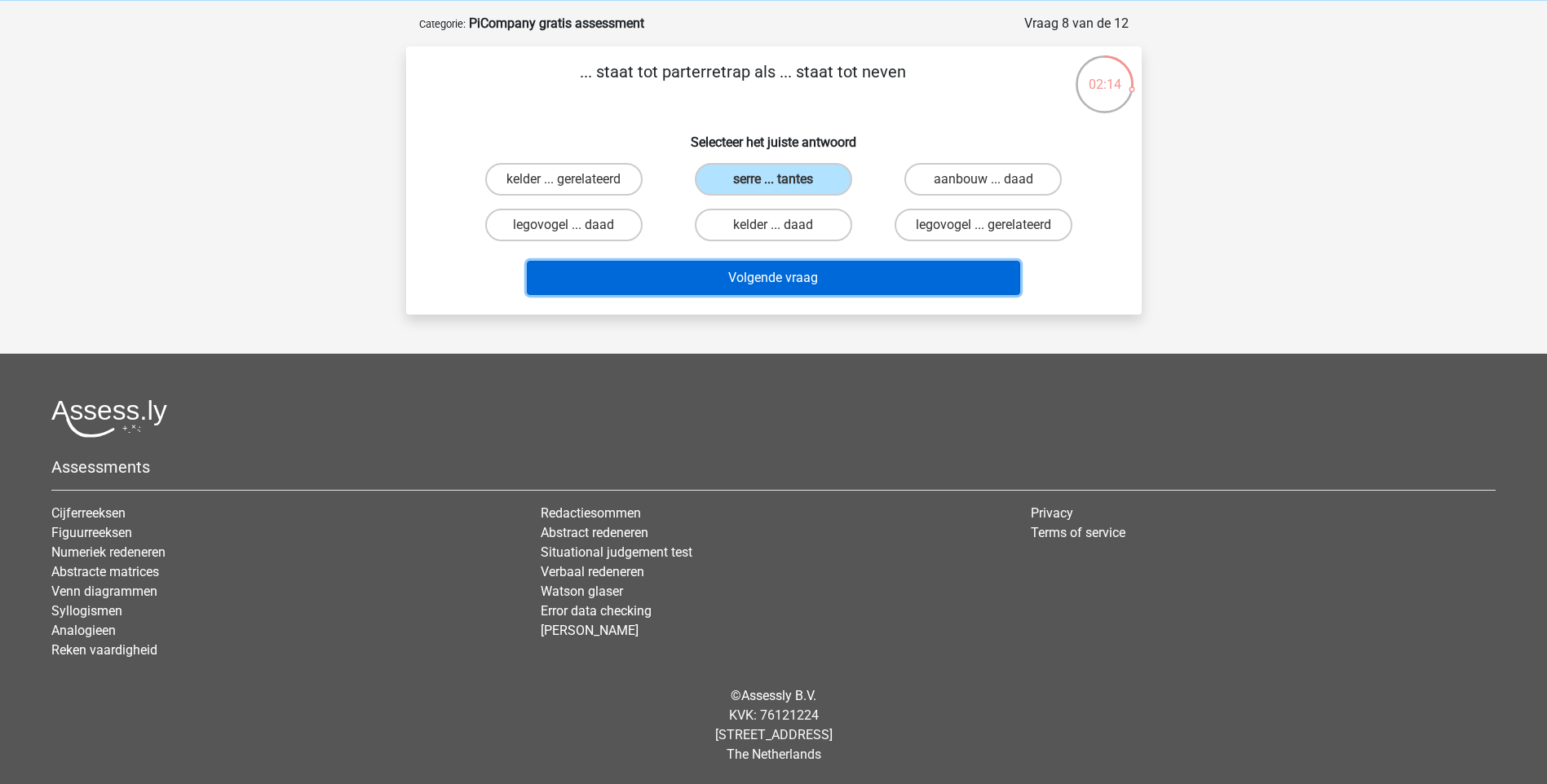
click at [799, 278] on button "Volgende vraag" at bounding box center [773, 278] width 493 height 34
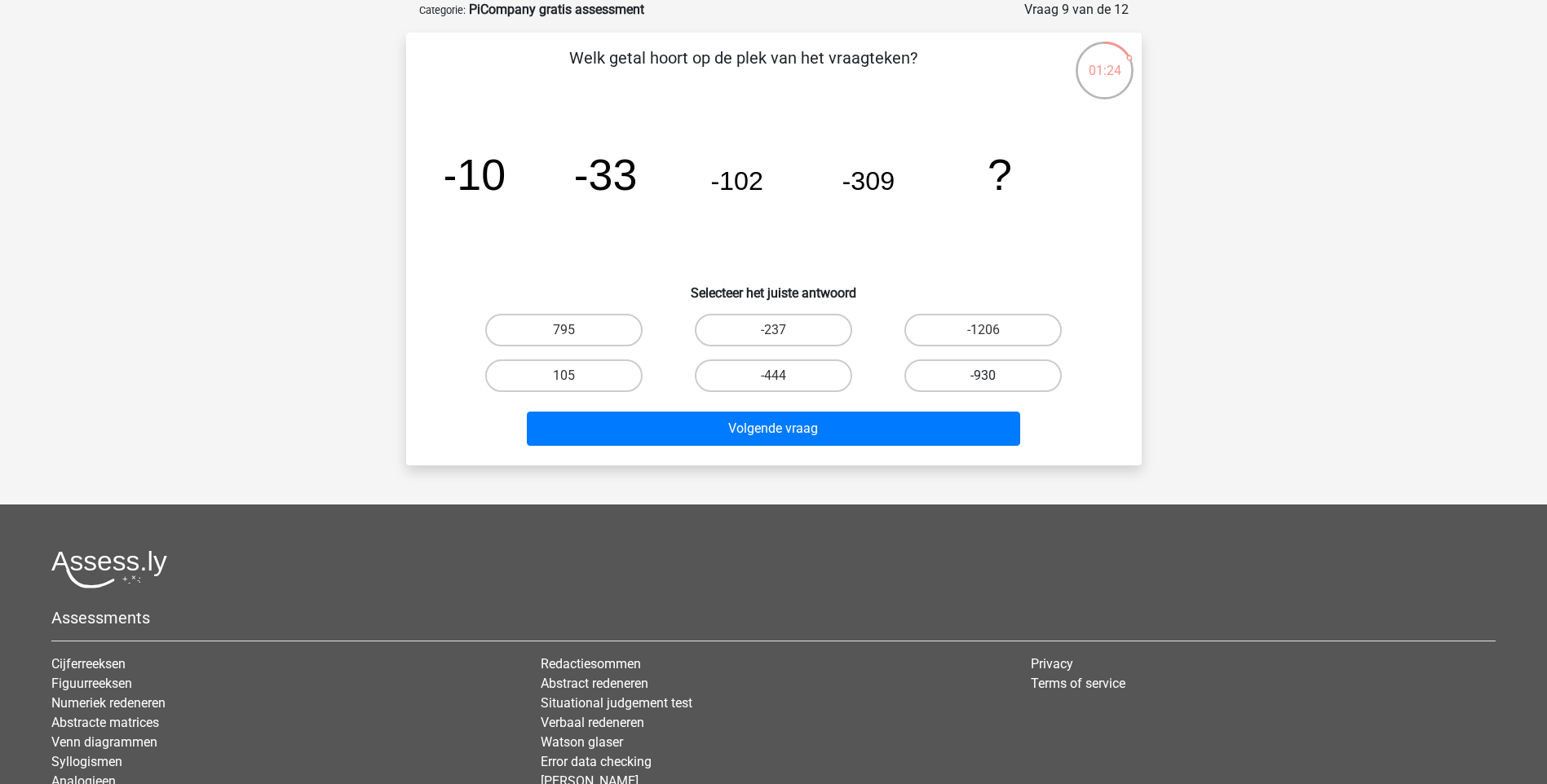
click at [984, 373] on label "-930" at bounding box center [983, 375] width 157 height 32
click at [984, 376] on input "-930" at bounding box center [988, 381] width 11 height 11
radio input "true"
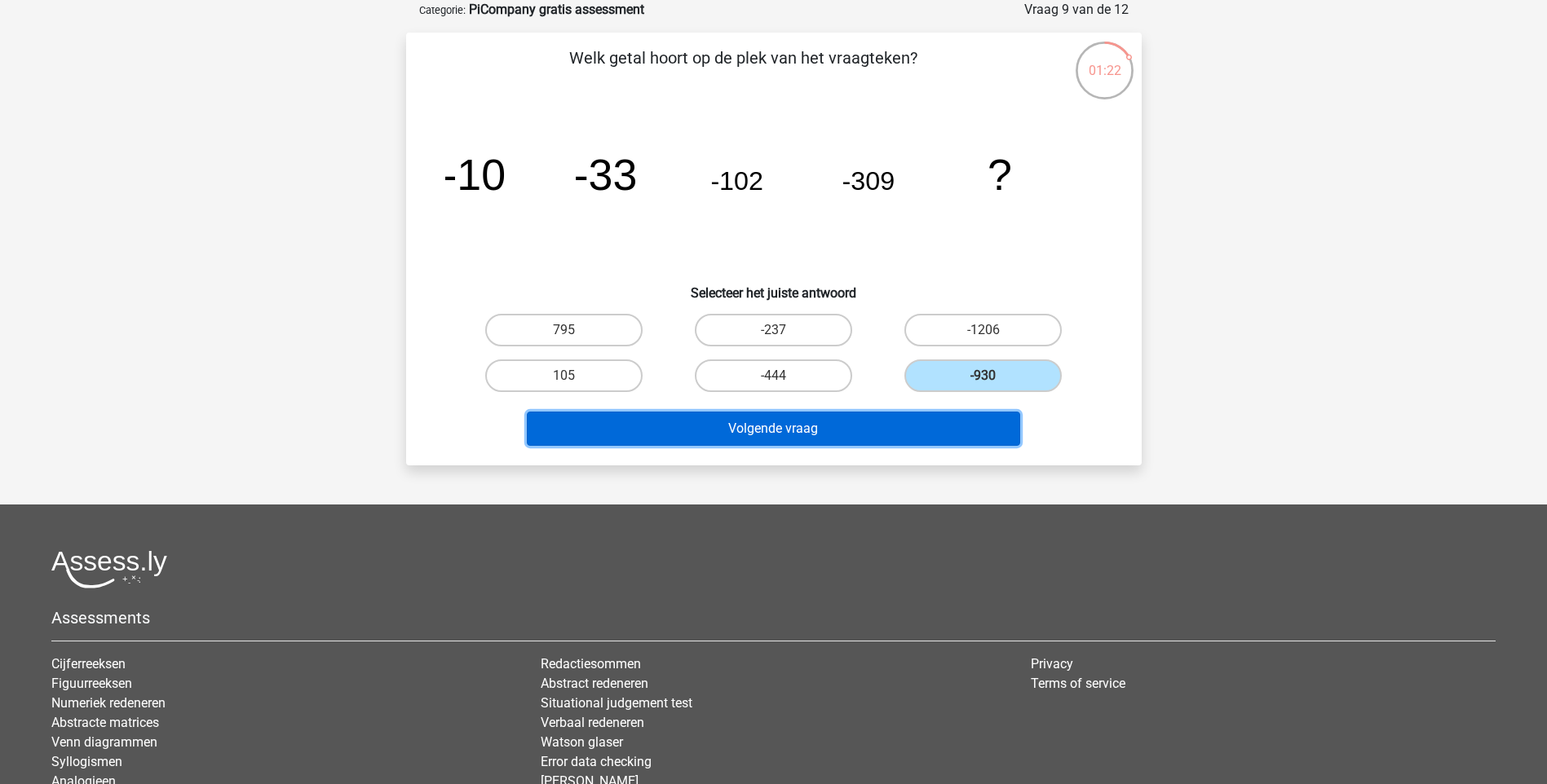
click at [840, 437] on button "Volgende vraag" at bounding box center [773, 428] width 493 height 34
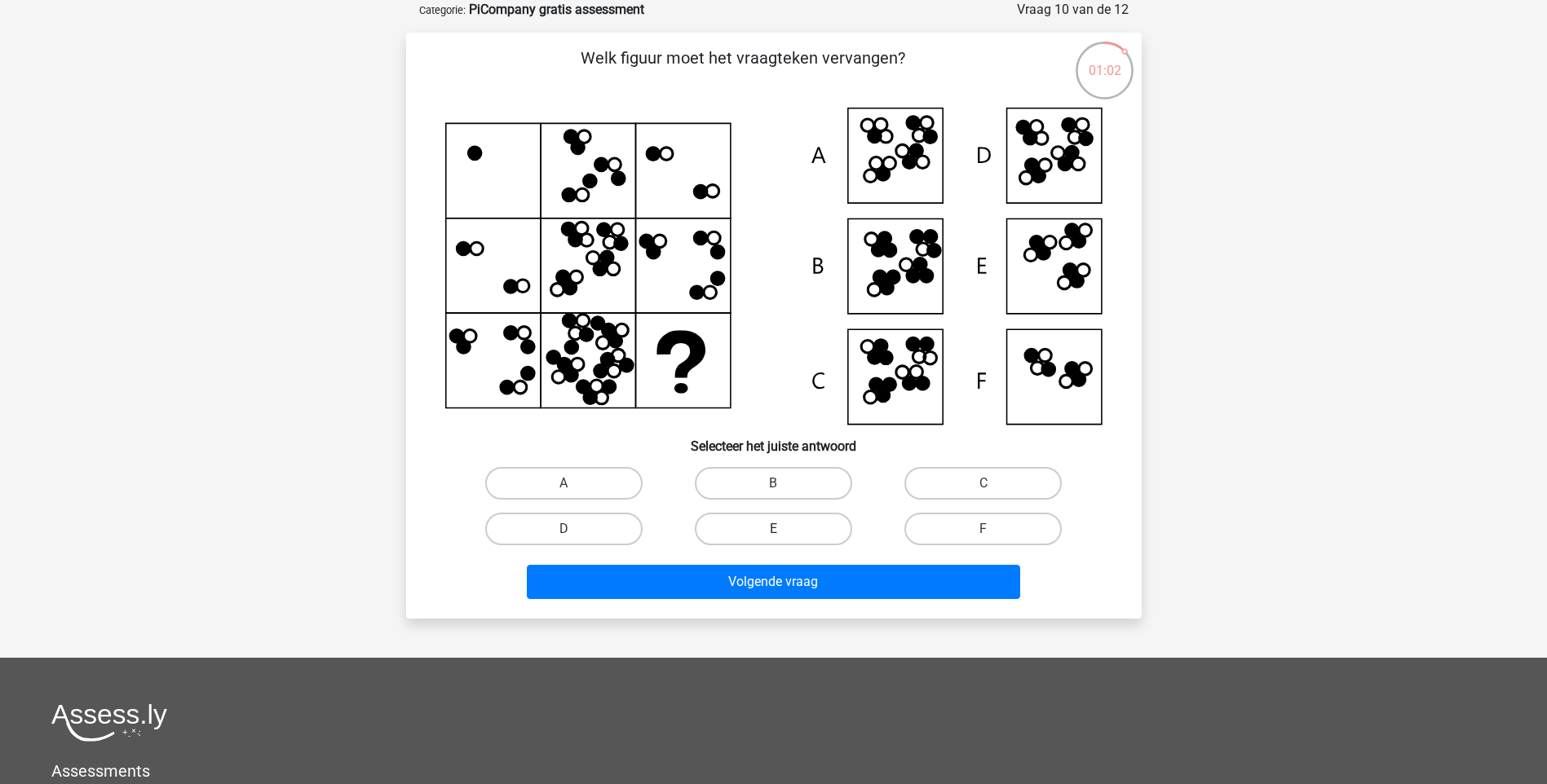
click at [802, 535] on label "E" at bounding box center [774, 529] width 157 height 32
click at [783, 535] on input "E" at bounding box center [778, 534] width 11 height 11
radio input "true"
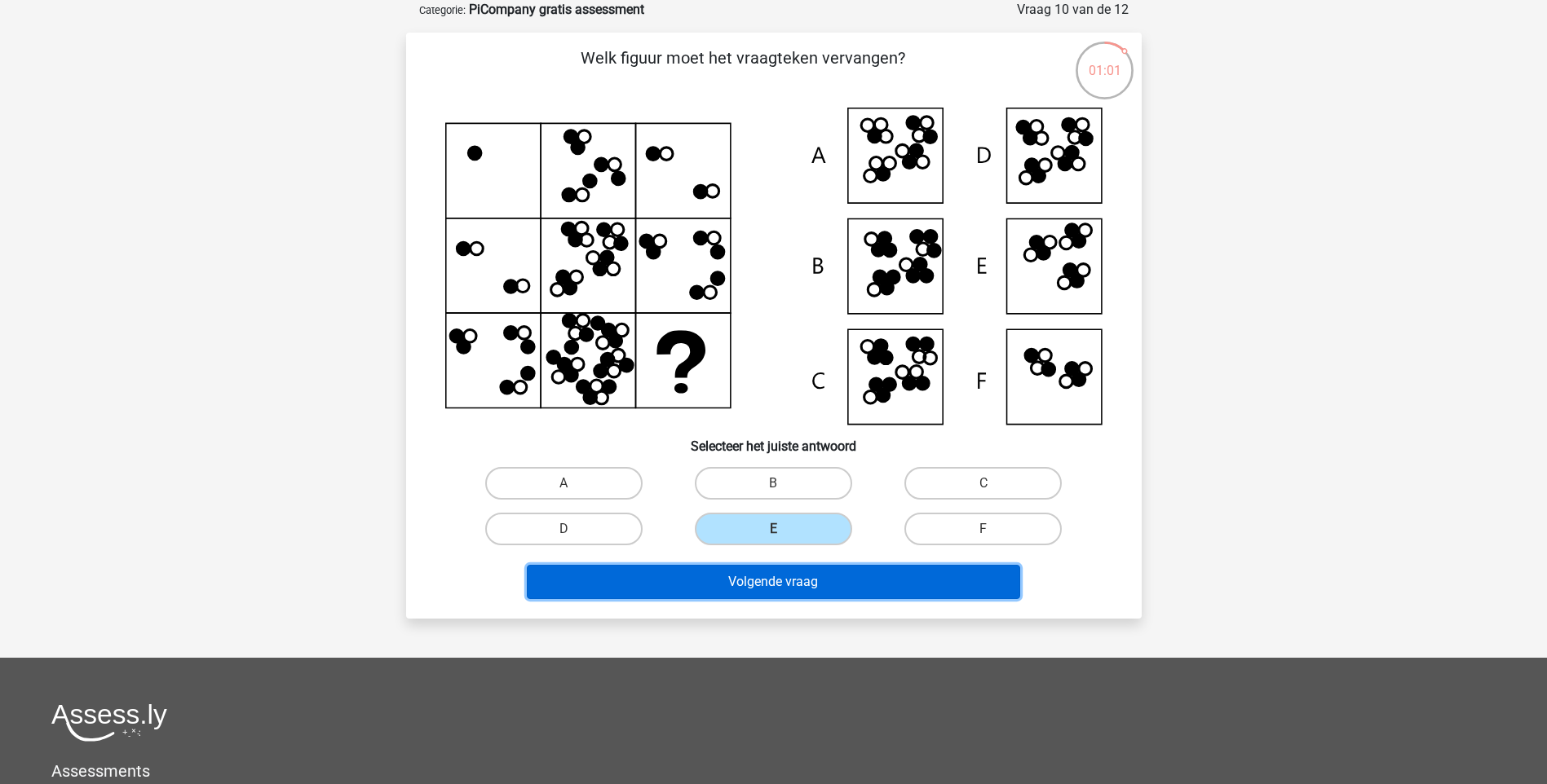
click at [812, 584] on button "Volgende vraag" at bounding box center [773, 582] width 493 height 34
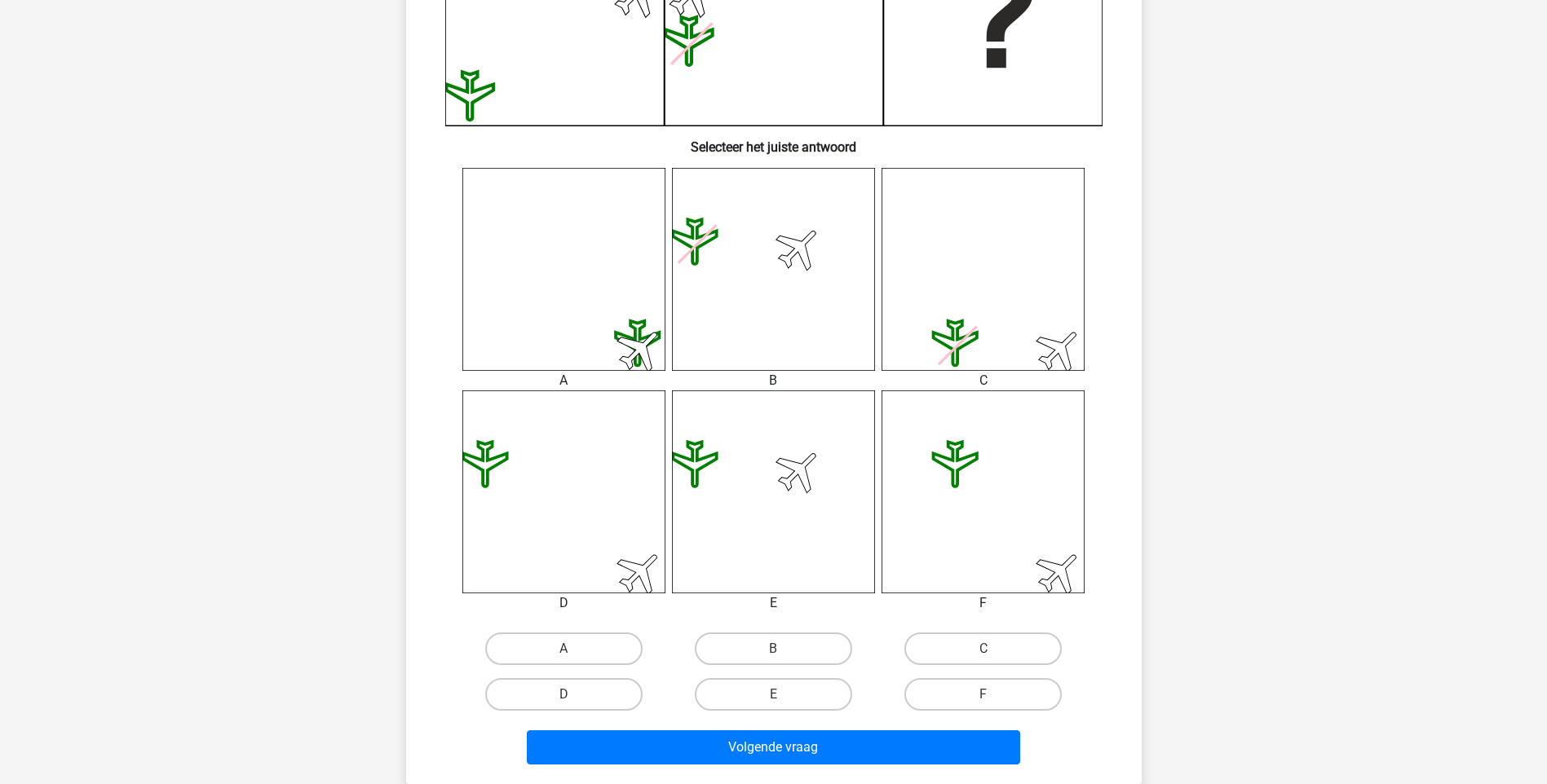
scroll to position [497, 0]
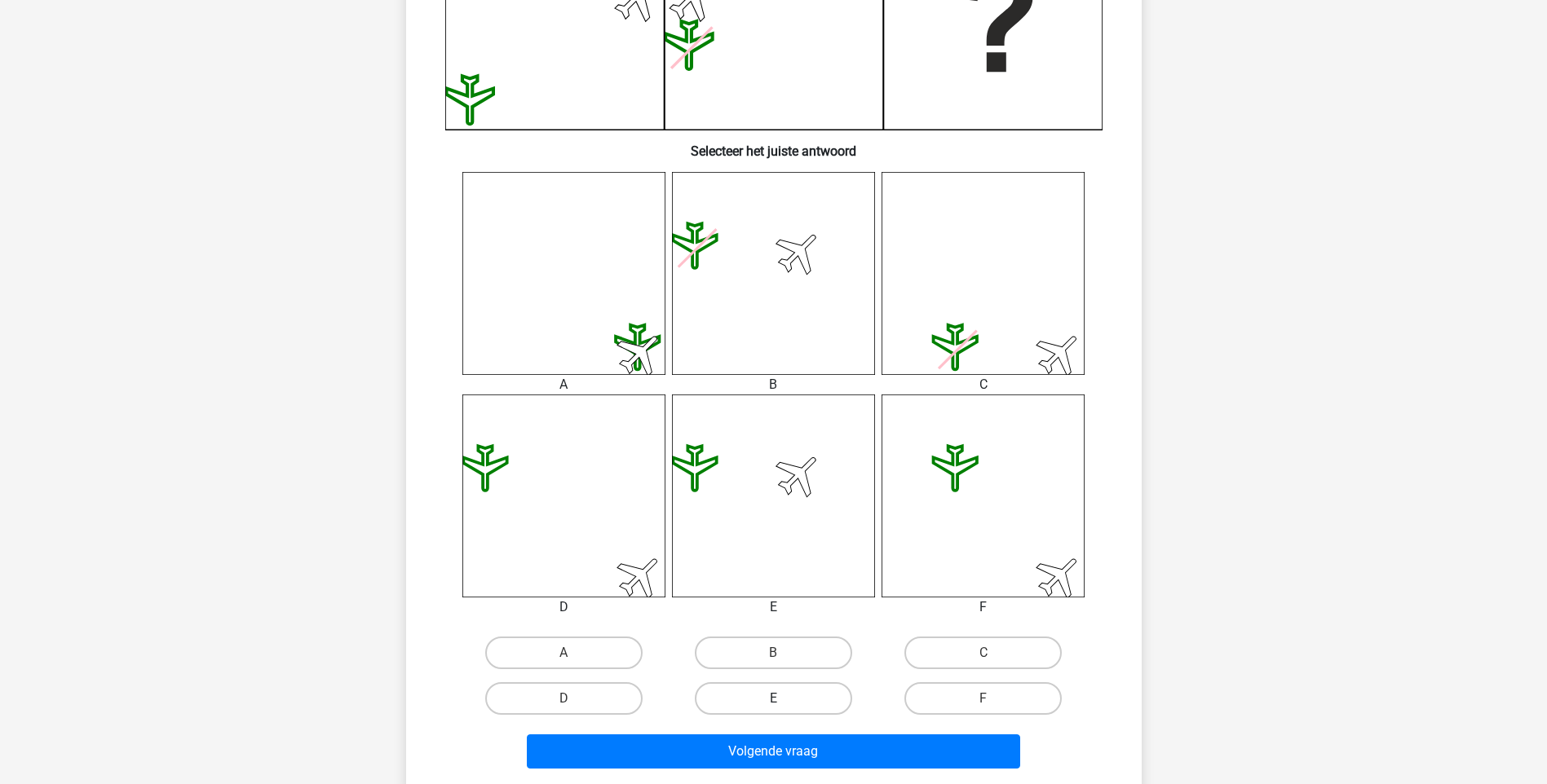
click at [809, 688] on label "E" at bounding box center [774, 698] width 157 height 32
click at [783, 699] on input "E" at bounding box center [778, 704] width 11 height 11
radio input "true"
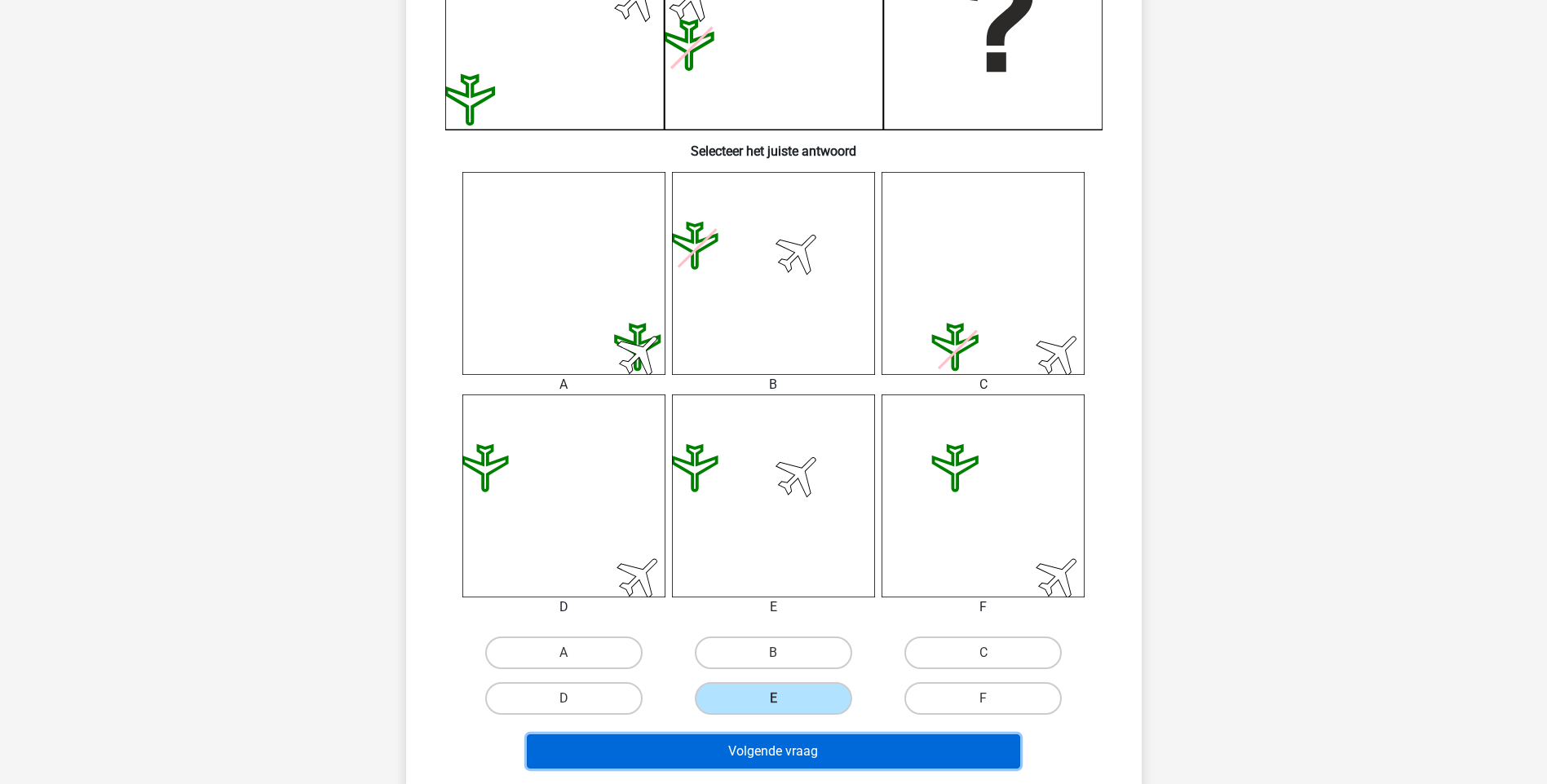
click at [812, 746] on button "Volgende vraag" at bounding box center [773, 751] width 493 height 34
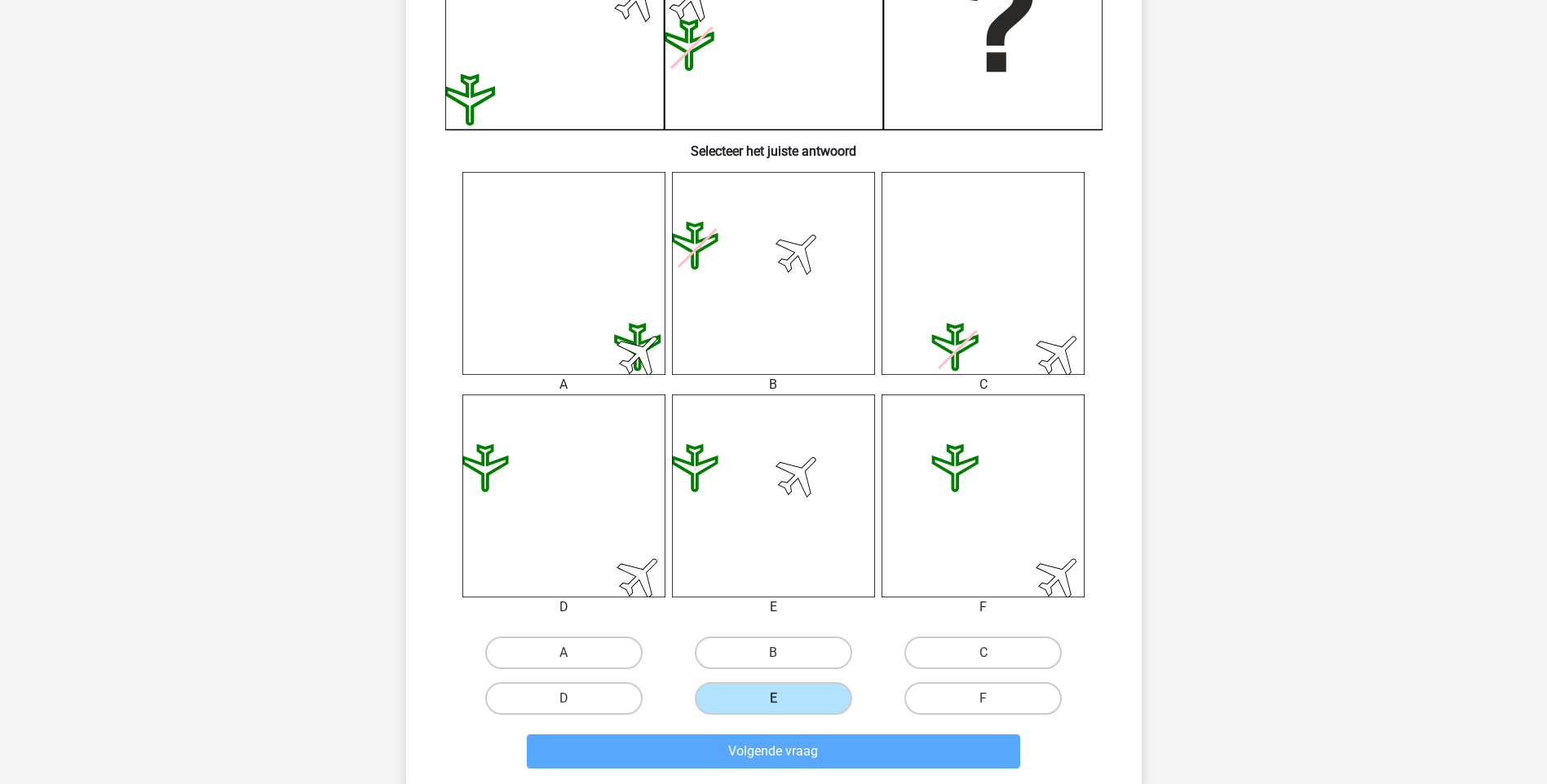
scroll to position [68, 0]
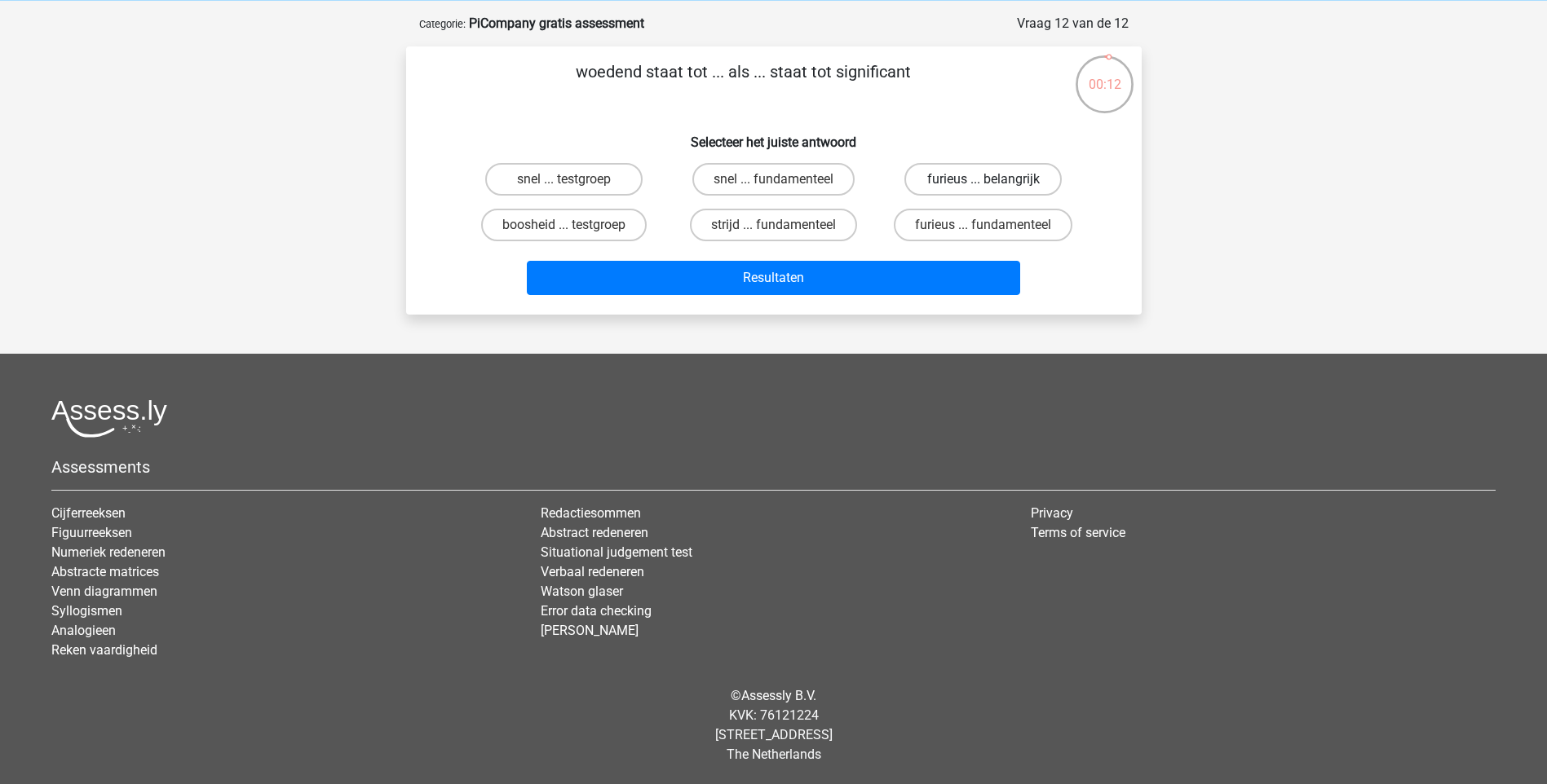
click at [1016, 185] on label "furieus ... belangrijk" at bounding box center [983, 178] width 157 height 32
click at [994, 185] on input "furieus ... belangrijk" at bounding box center [988, 184] width 11 height 11
radio input "true"
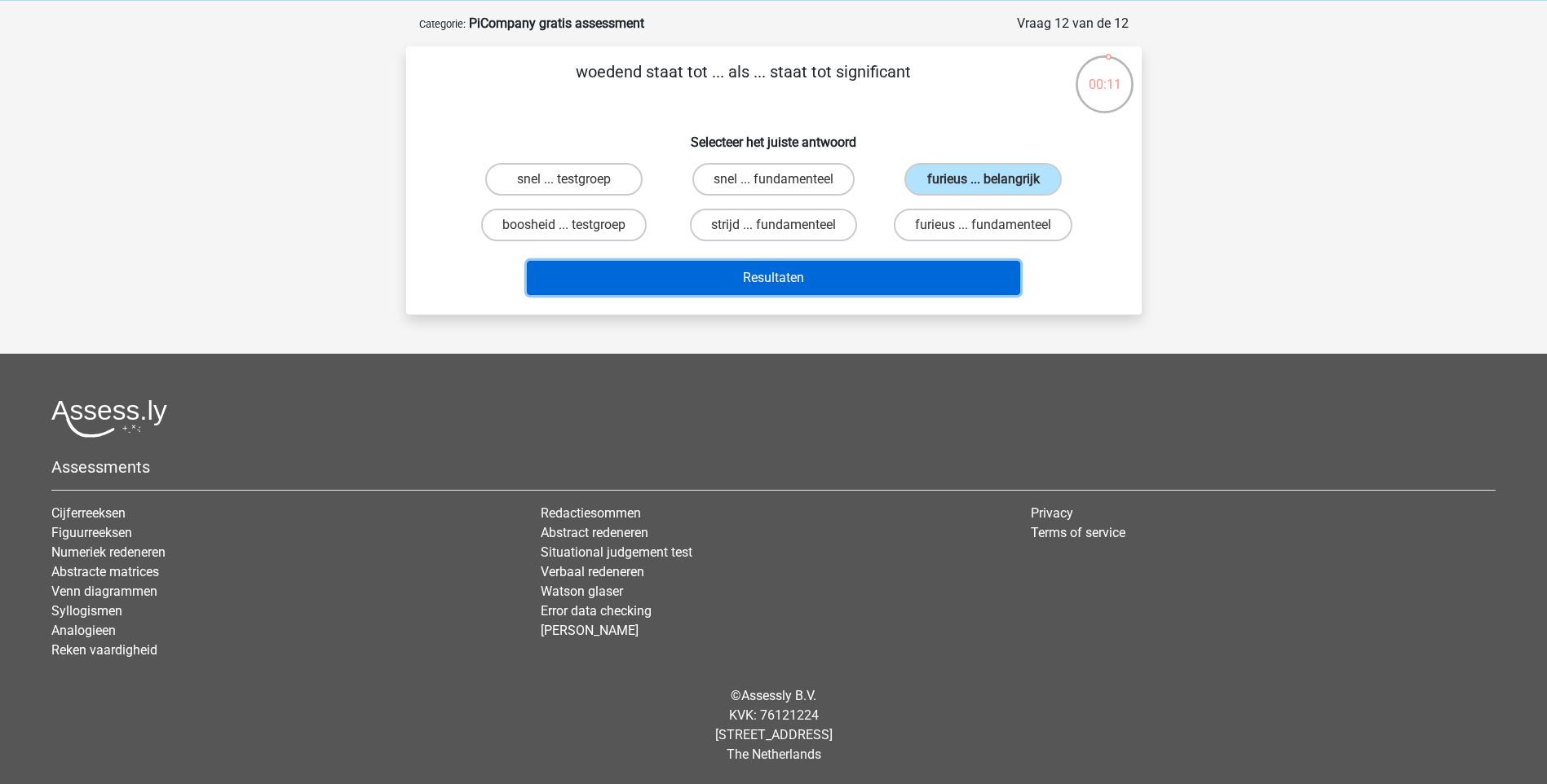
click at [908, 273] on button "Resultaten" at bounding box center [773, 278] width 493 height 34
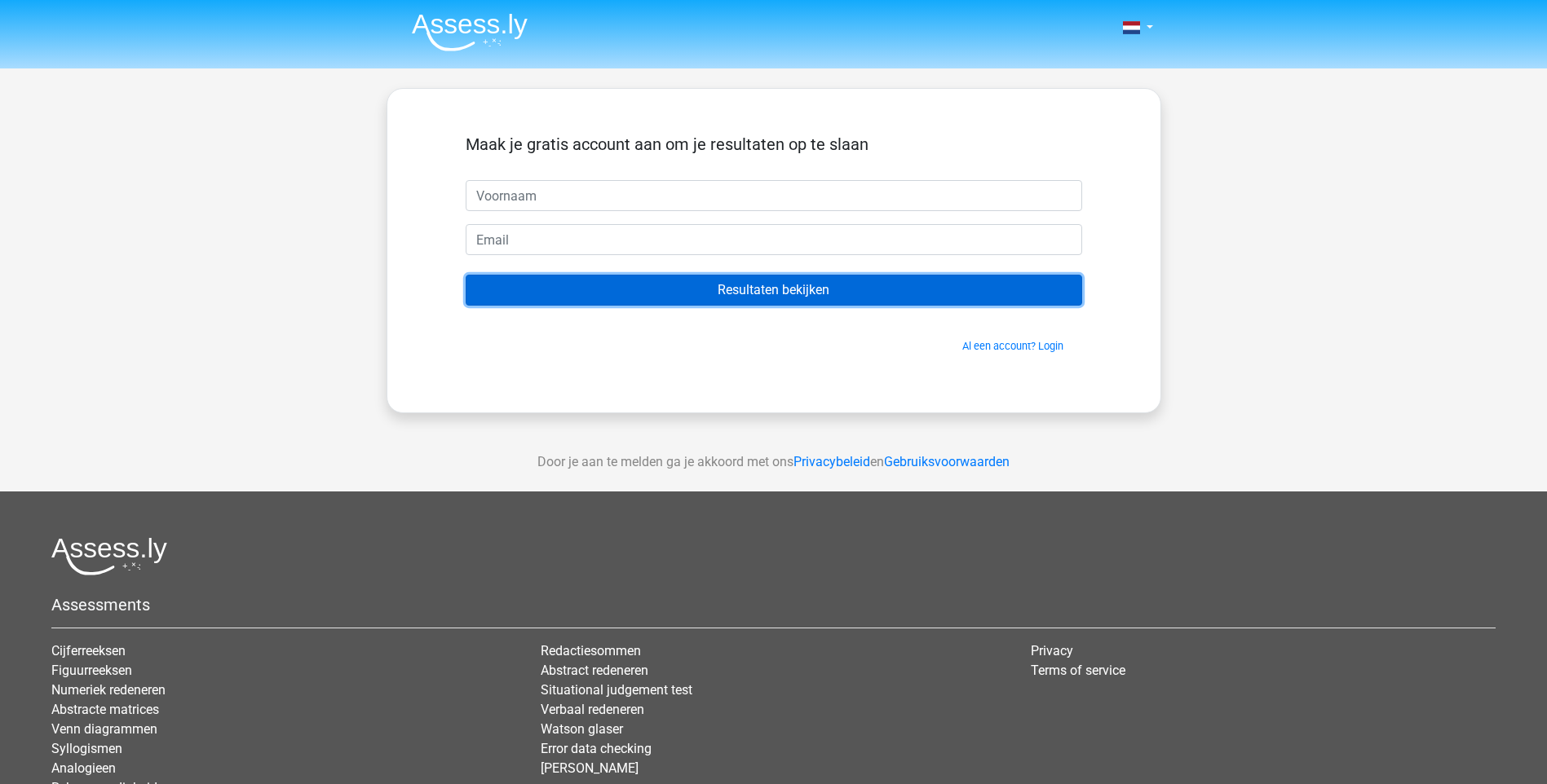
click at [775, 284] on input "Resultaten bekijken" at bounding box center [774, 290] width 616 height 31
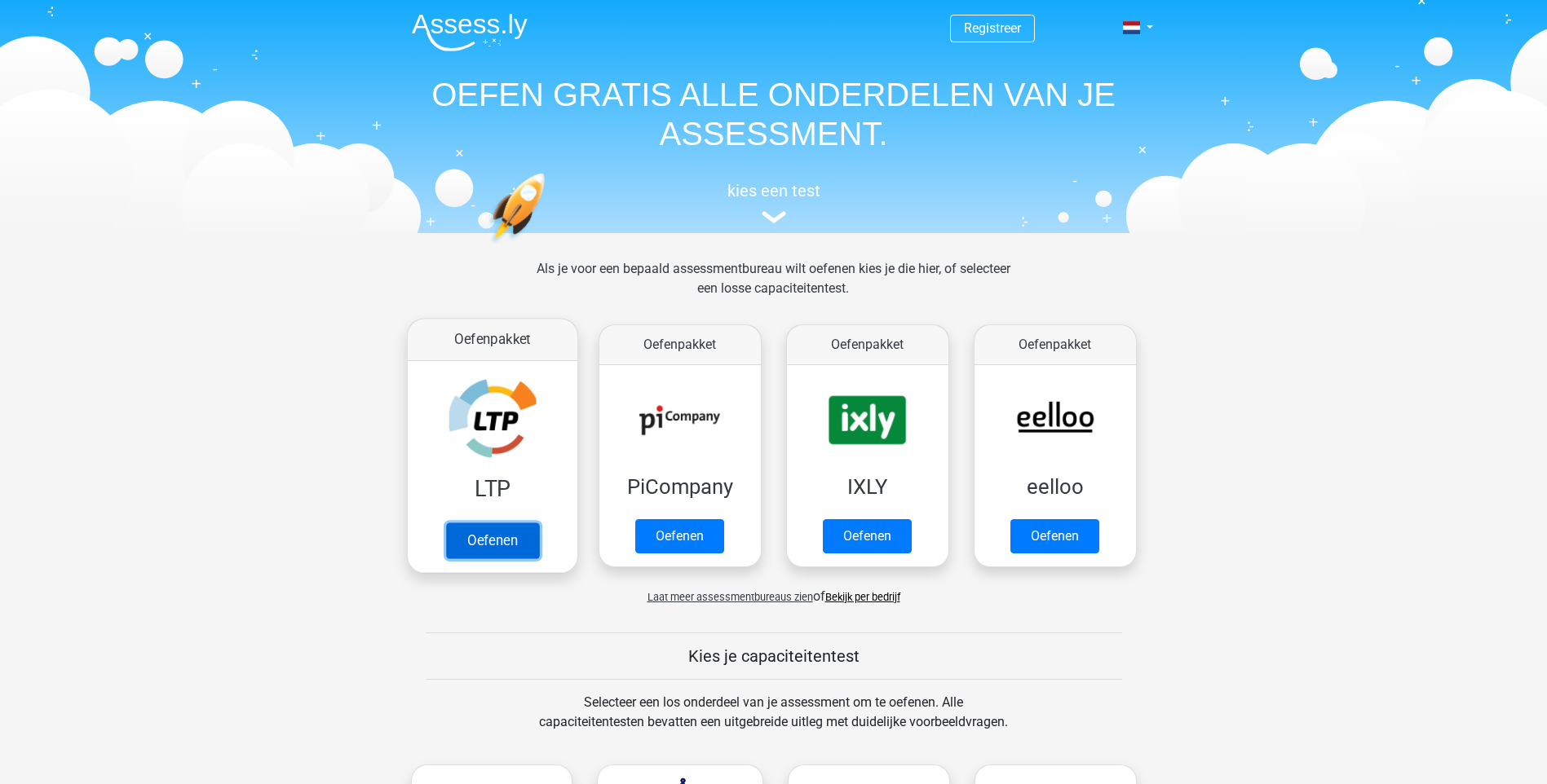
click at [491, 534] on link "Oefenen" at bounding box center [492, 540] width 93 height 36
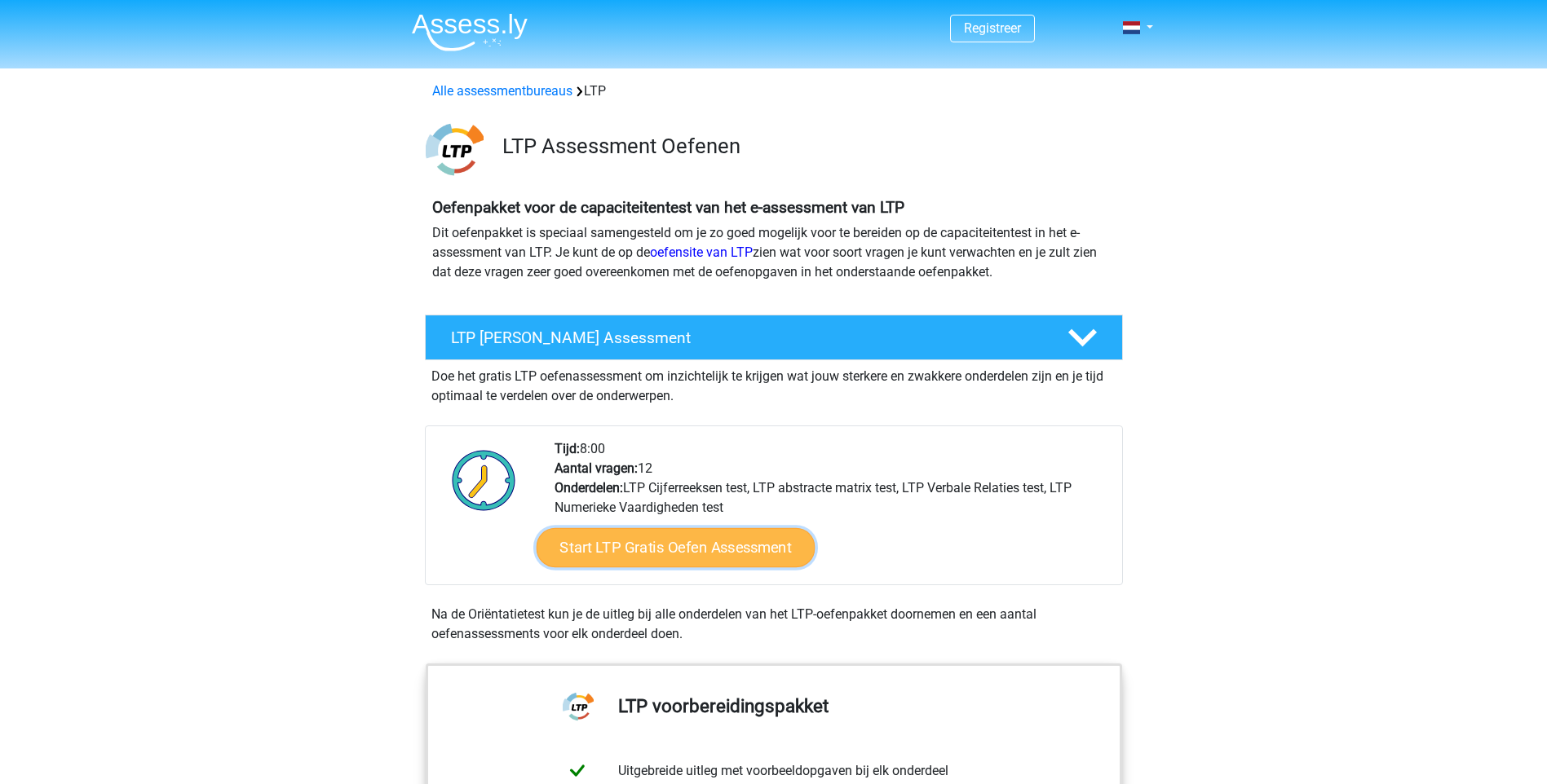
click at [687, 552] on link "Start LTP Gratis Oefen Assessment" at bounding box center [674, 547] width 278 height 39
